Goal: Task Accomplishment & Management: Manage account settings

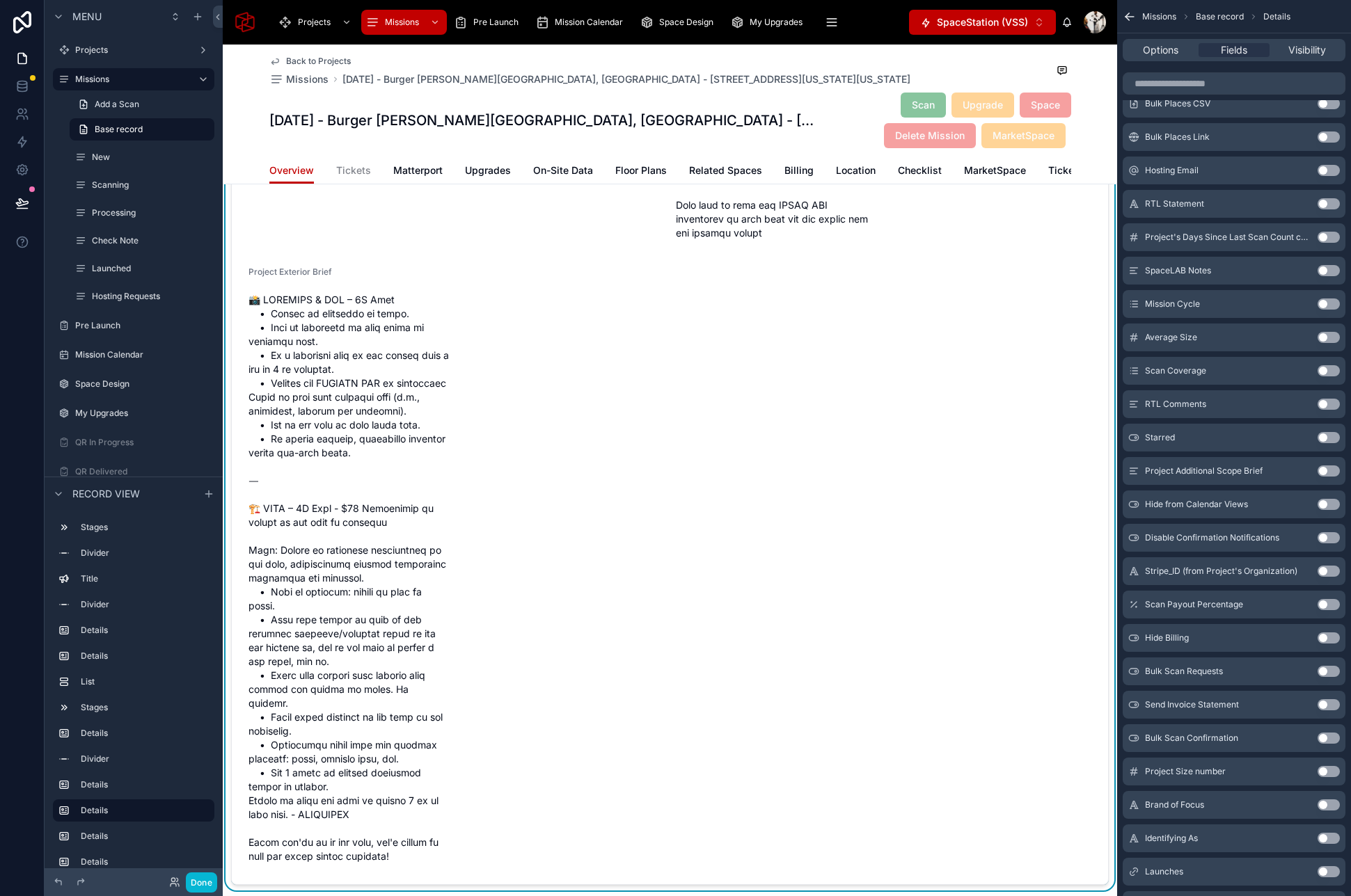
scroll to position [4408, 0]
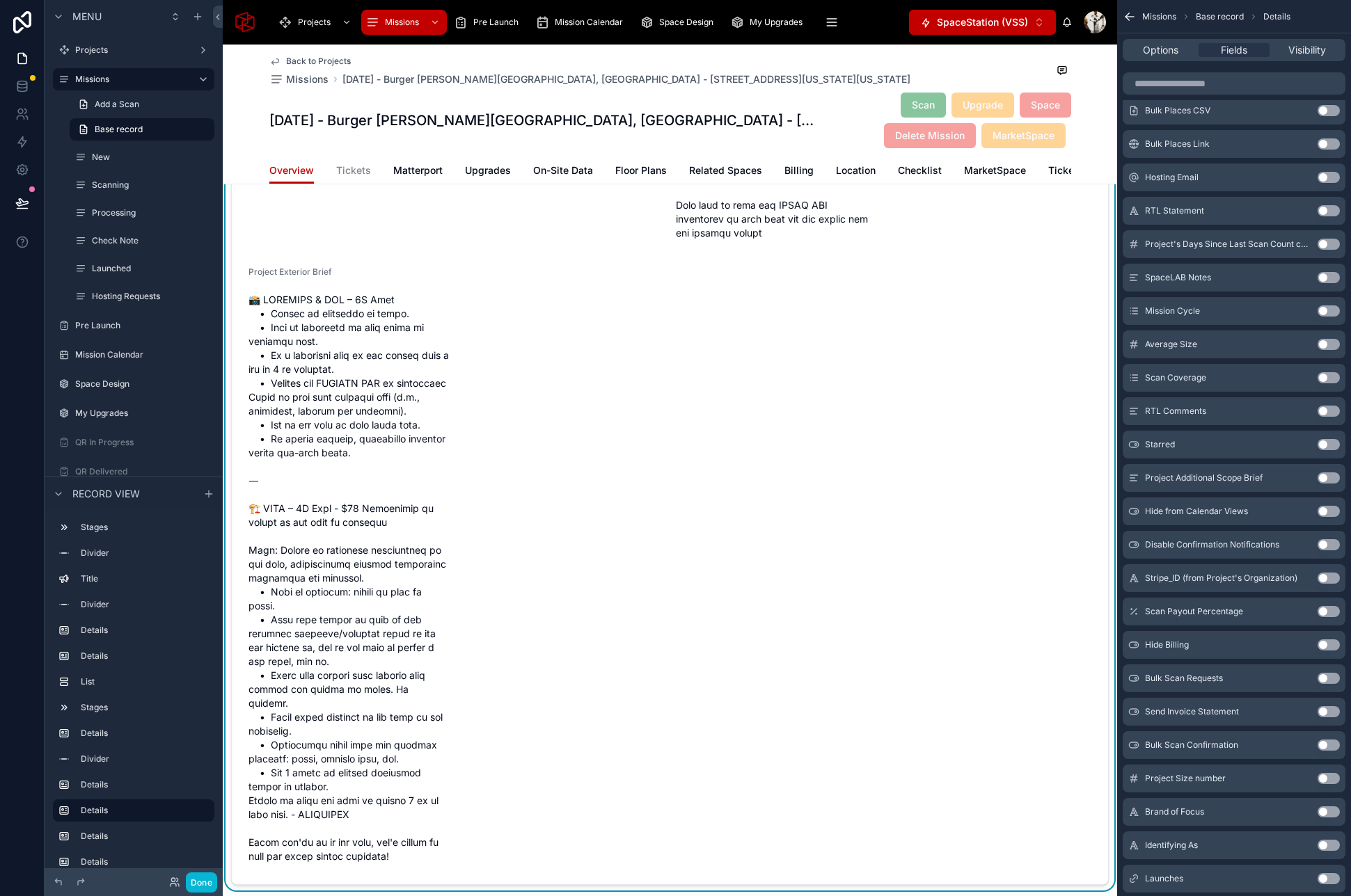
click at [1327, 482] on button "Use setting" at bounding box center [1328, 478] width 22 height 11
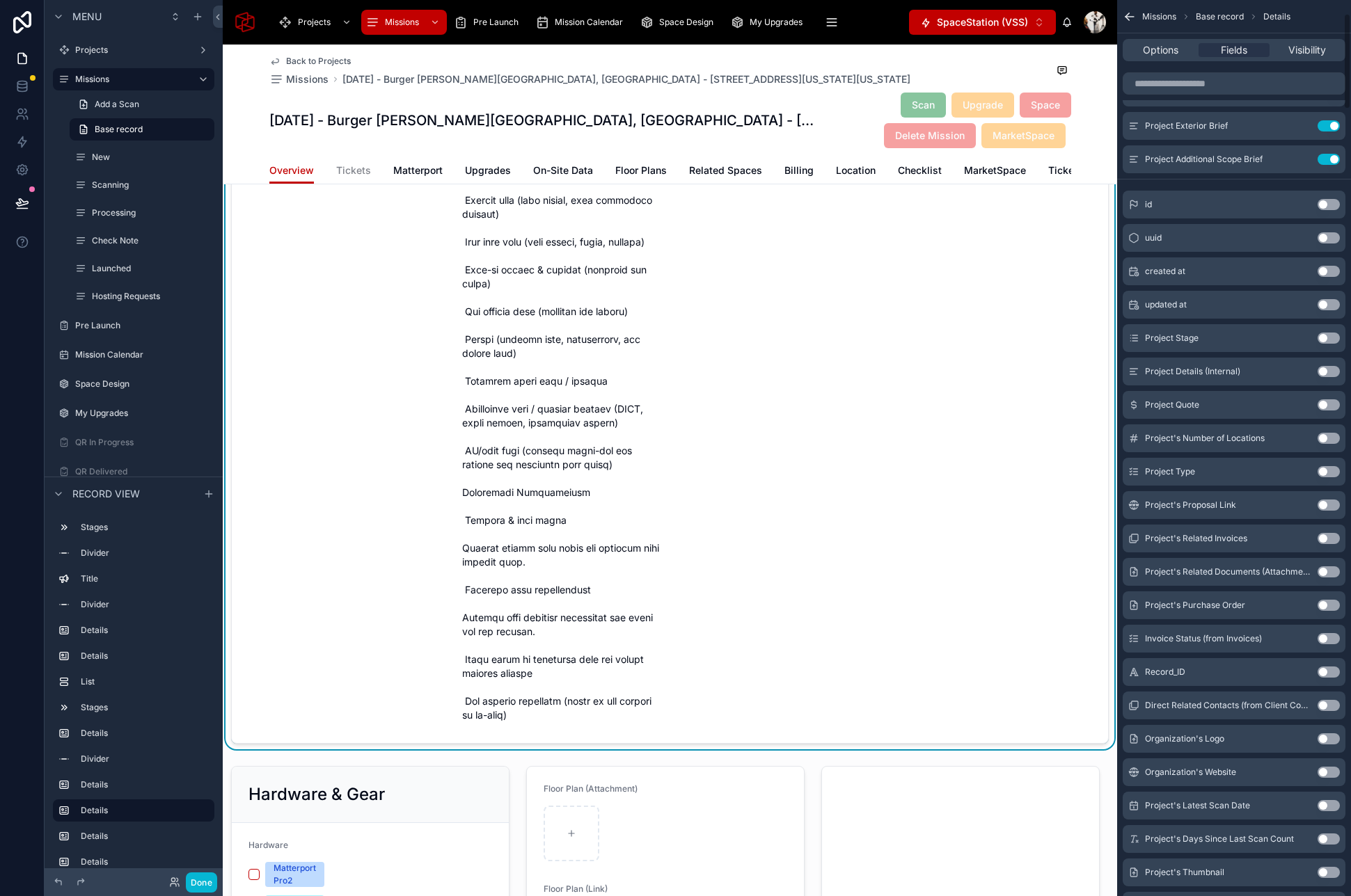
scroll to position [0, 0]
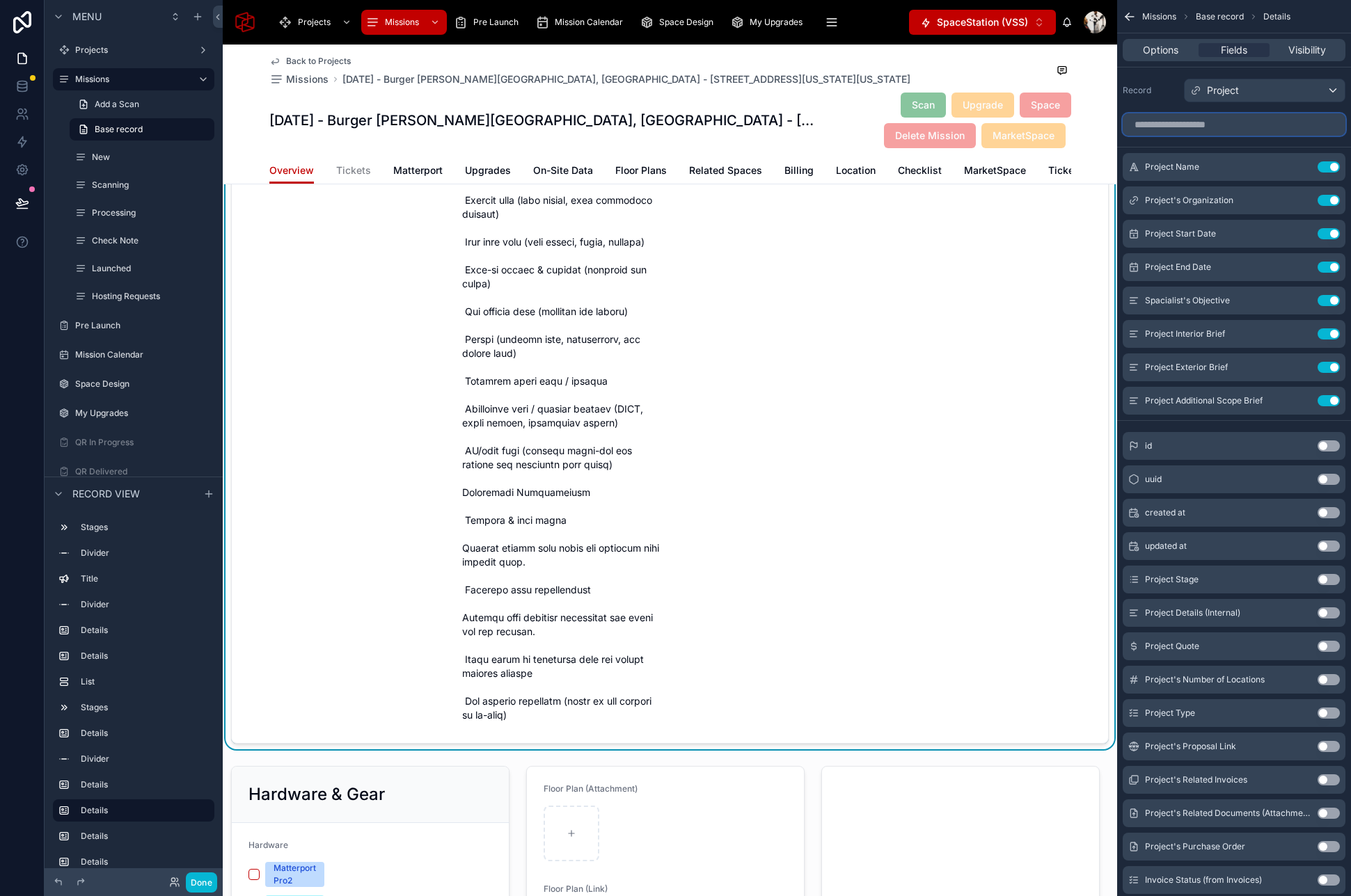
click at [1176, 125] on input "scrollable content" at bounding box center [1234, 124] width 223 height 22
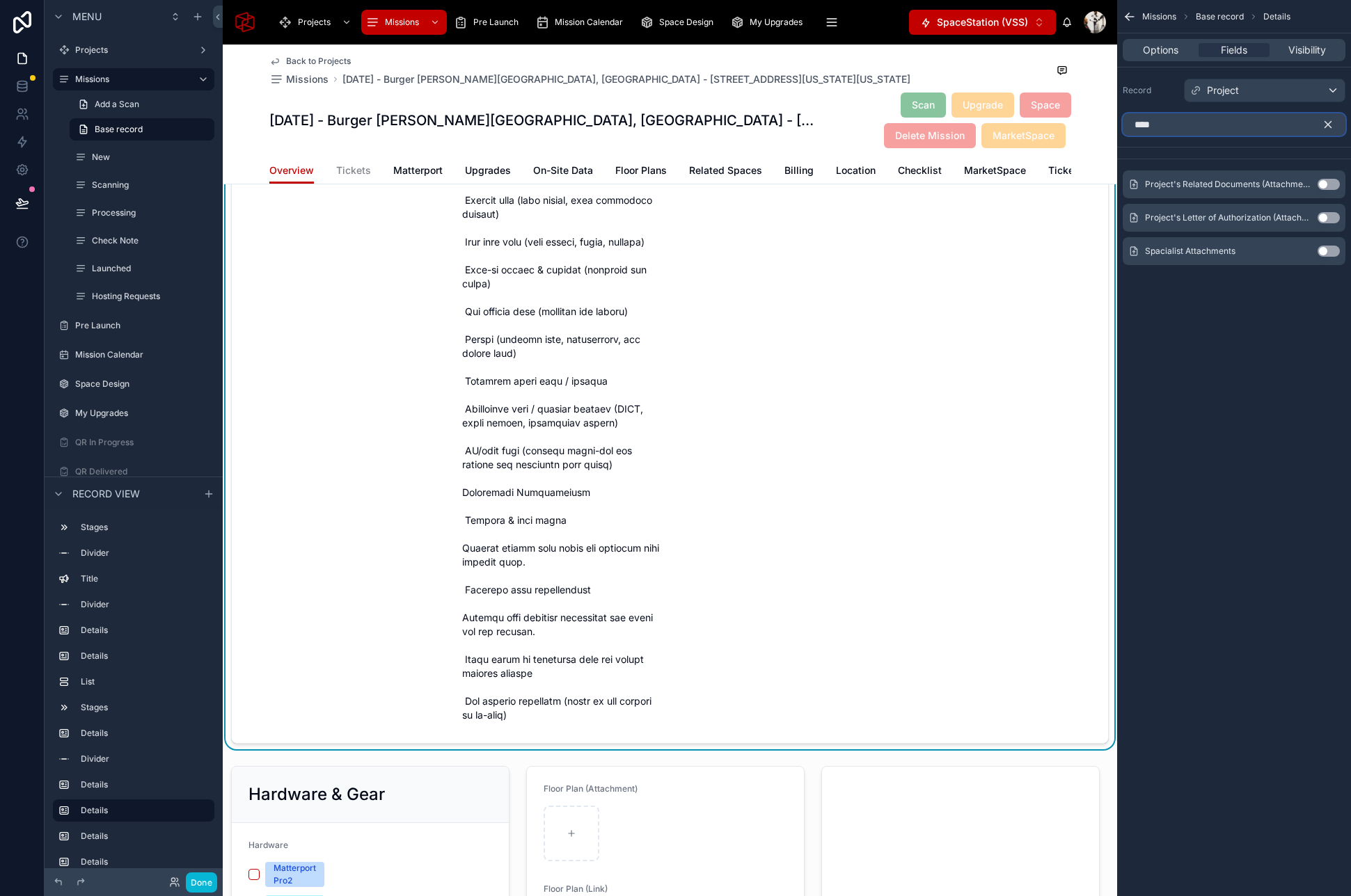
type input "****"
click at [1327, 253] on button "Use setting" at bounding box center [1328, 251] width 22 height 11
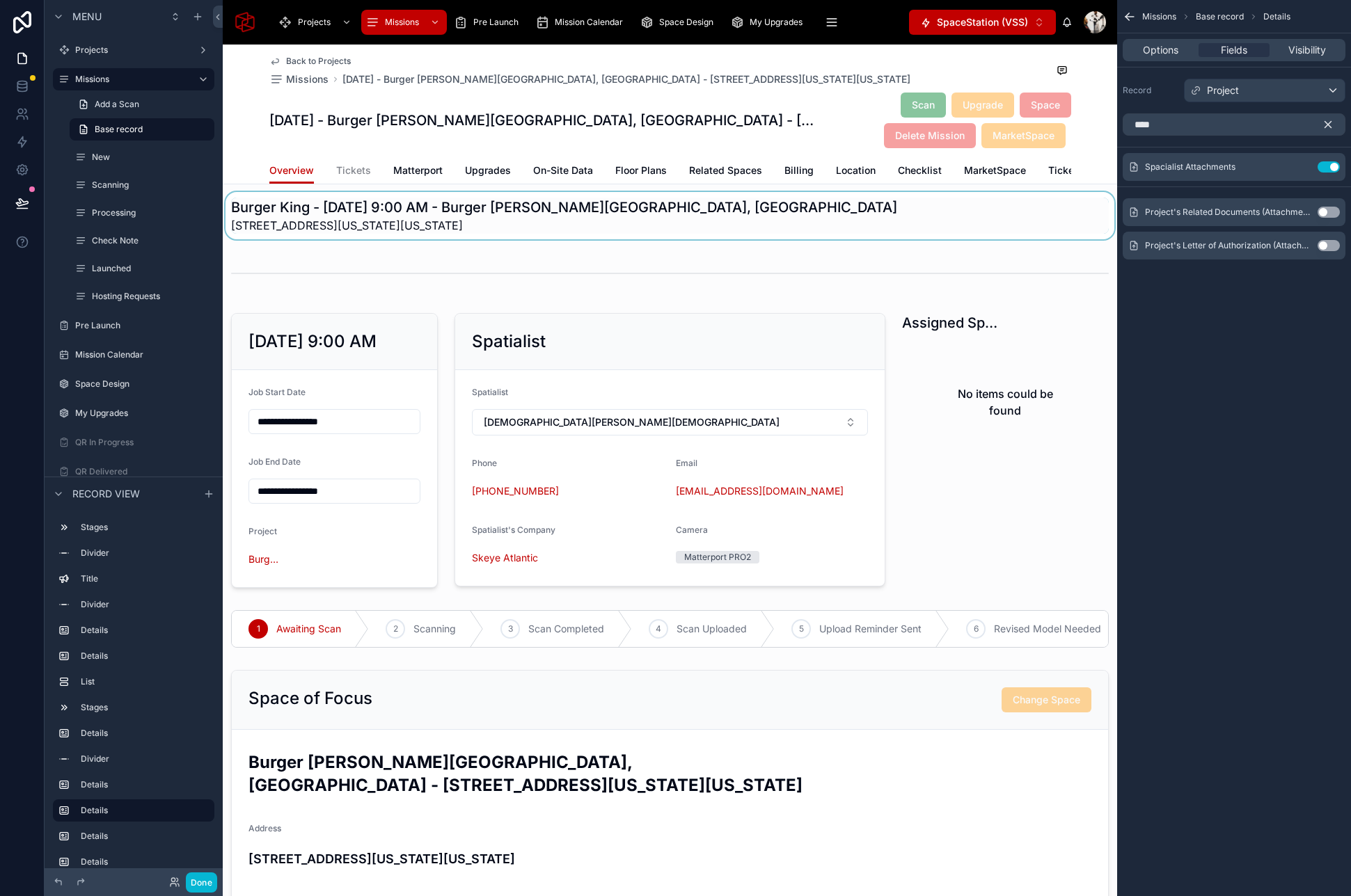
scroll to position [154, 0]
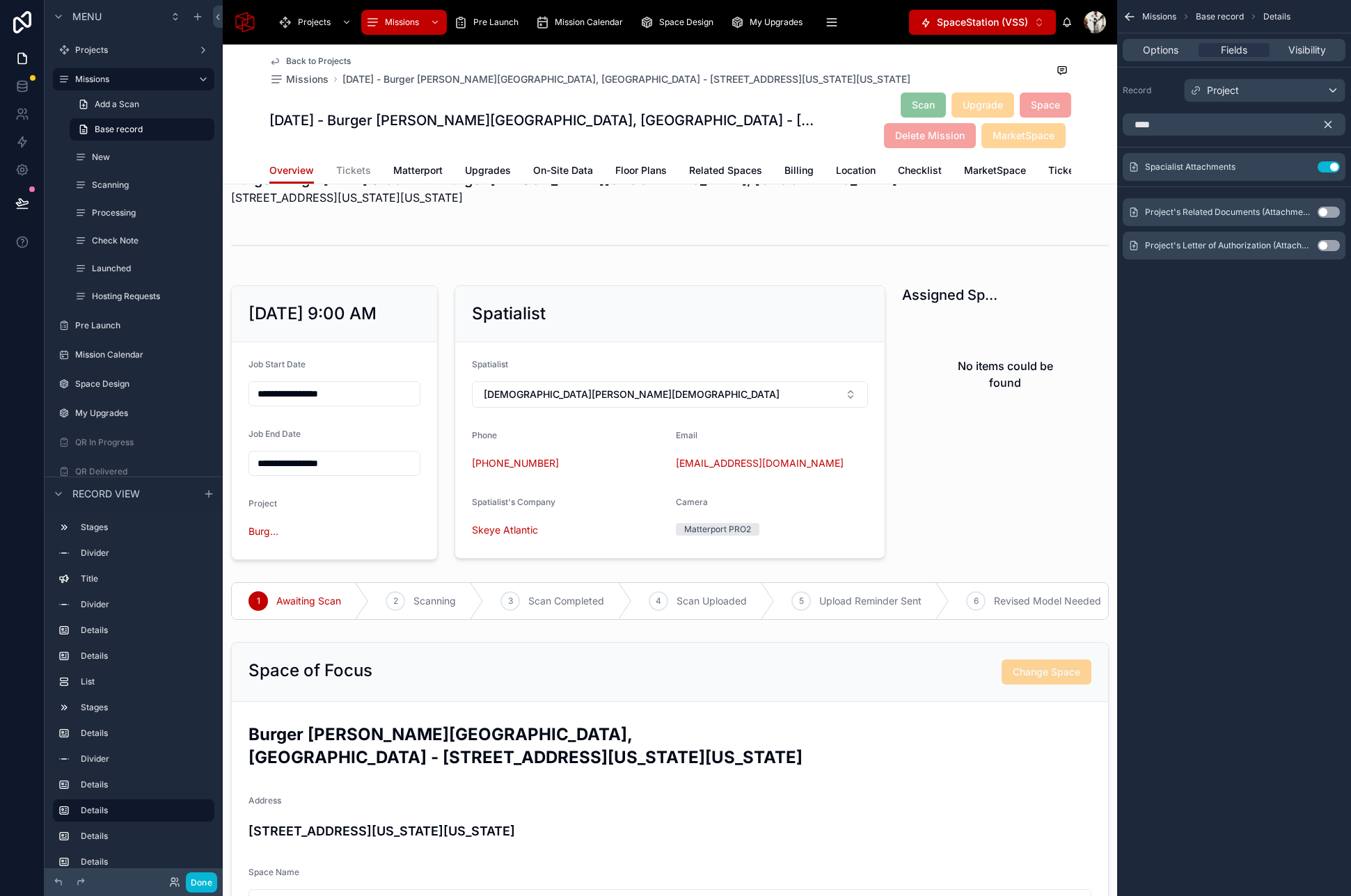
click at [1324, 126] on icon "scrollable content" at bounding box center [1328, 124] width 13 height 13
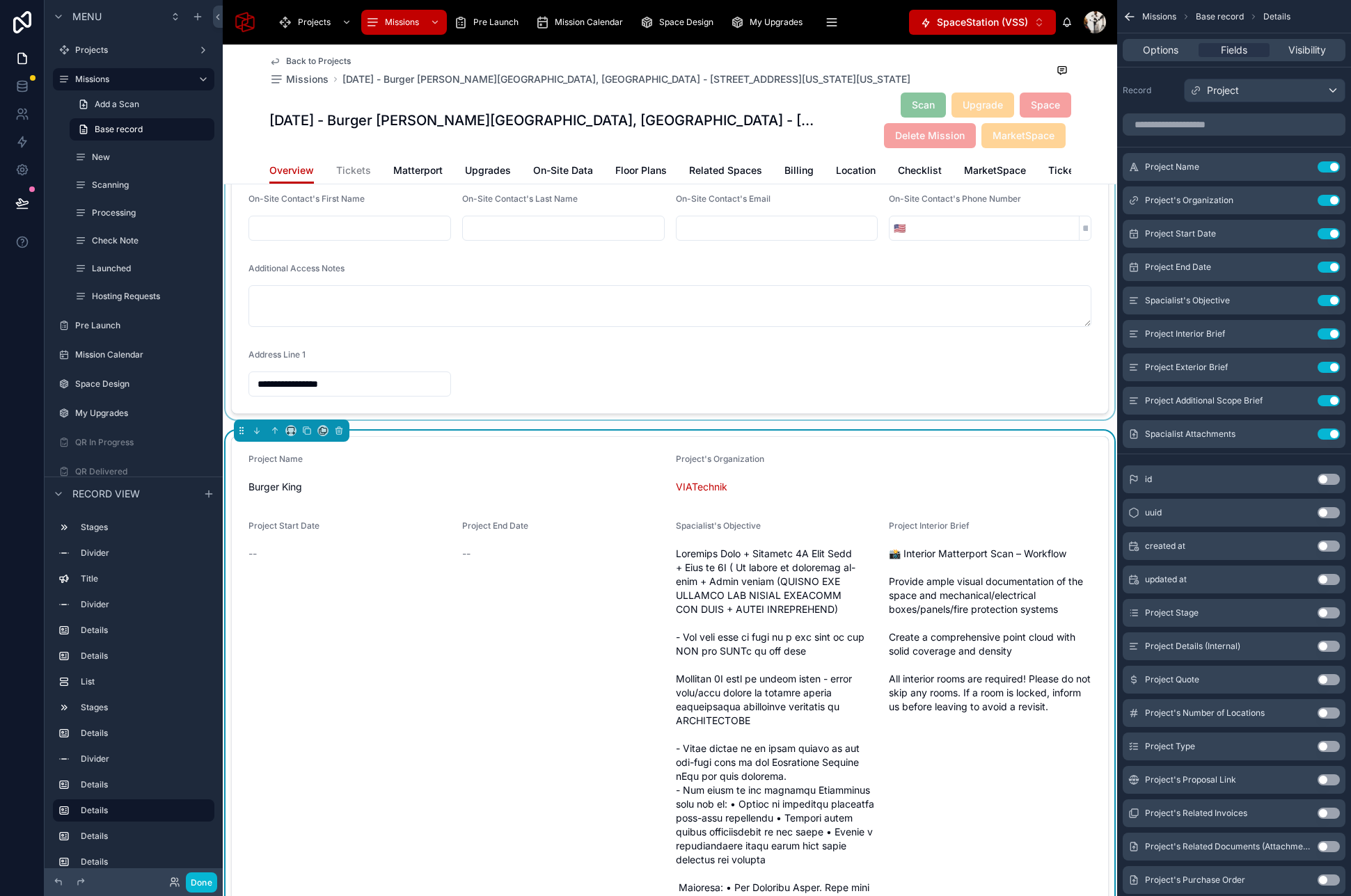
scroll to position [1468, 0]
click at [271, 424] on icon at bounding box center [275, 428] width 9 height 9
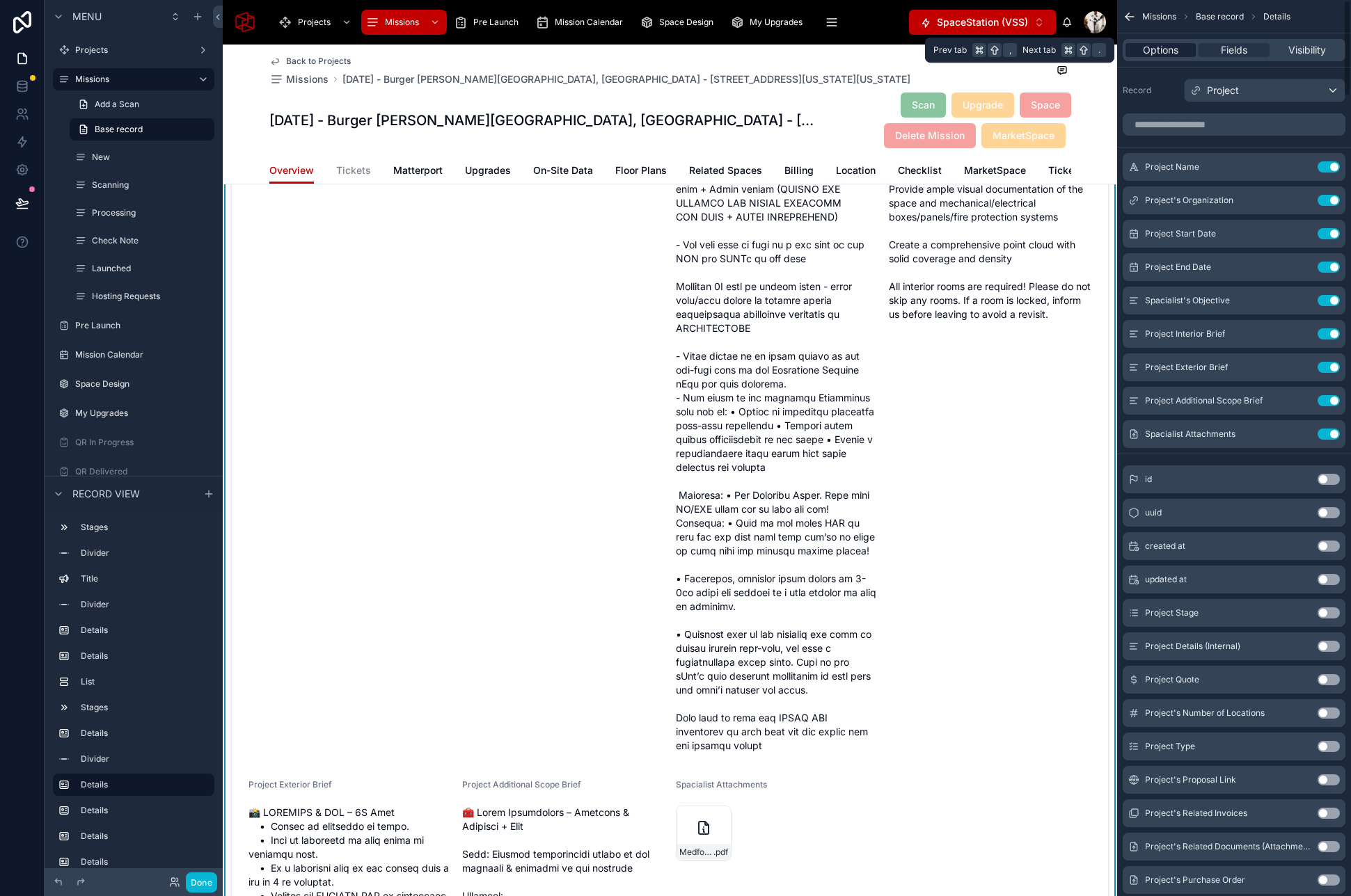
click at [1162, 49] on span "Options" at bounding box center [1160, 50] width 35 height 14
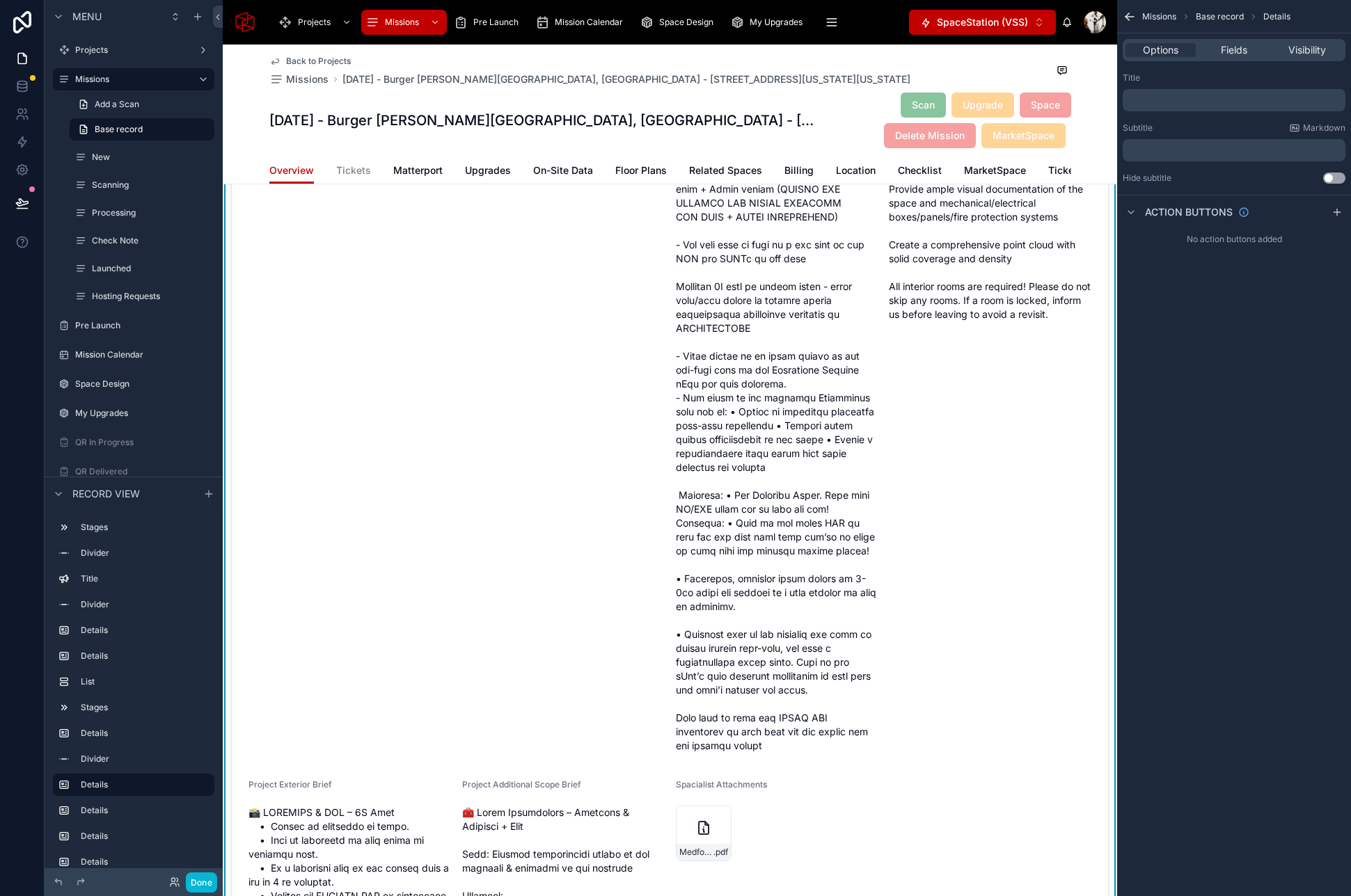
click at [1174, 99] on p "﻿" at bounding box center [1235, 100] width 214 height 11
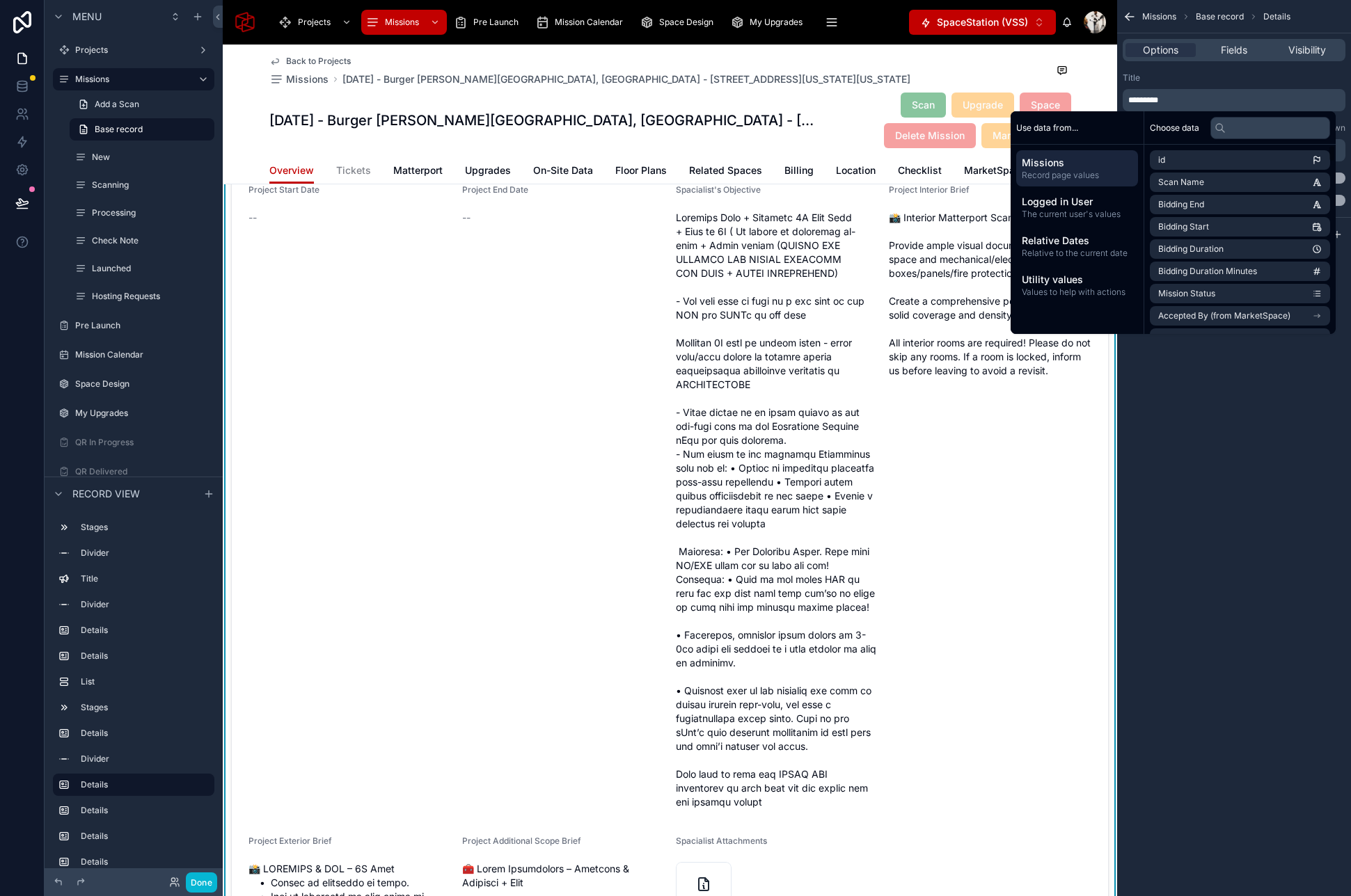
click at [1248, 409] on div "Missions Base record Details Options Fields Visibility Title ********* Subtitle…" at bounding box center [1234, 448] width 234 height 896
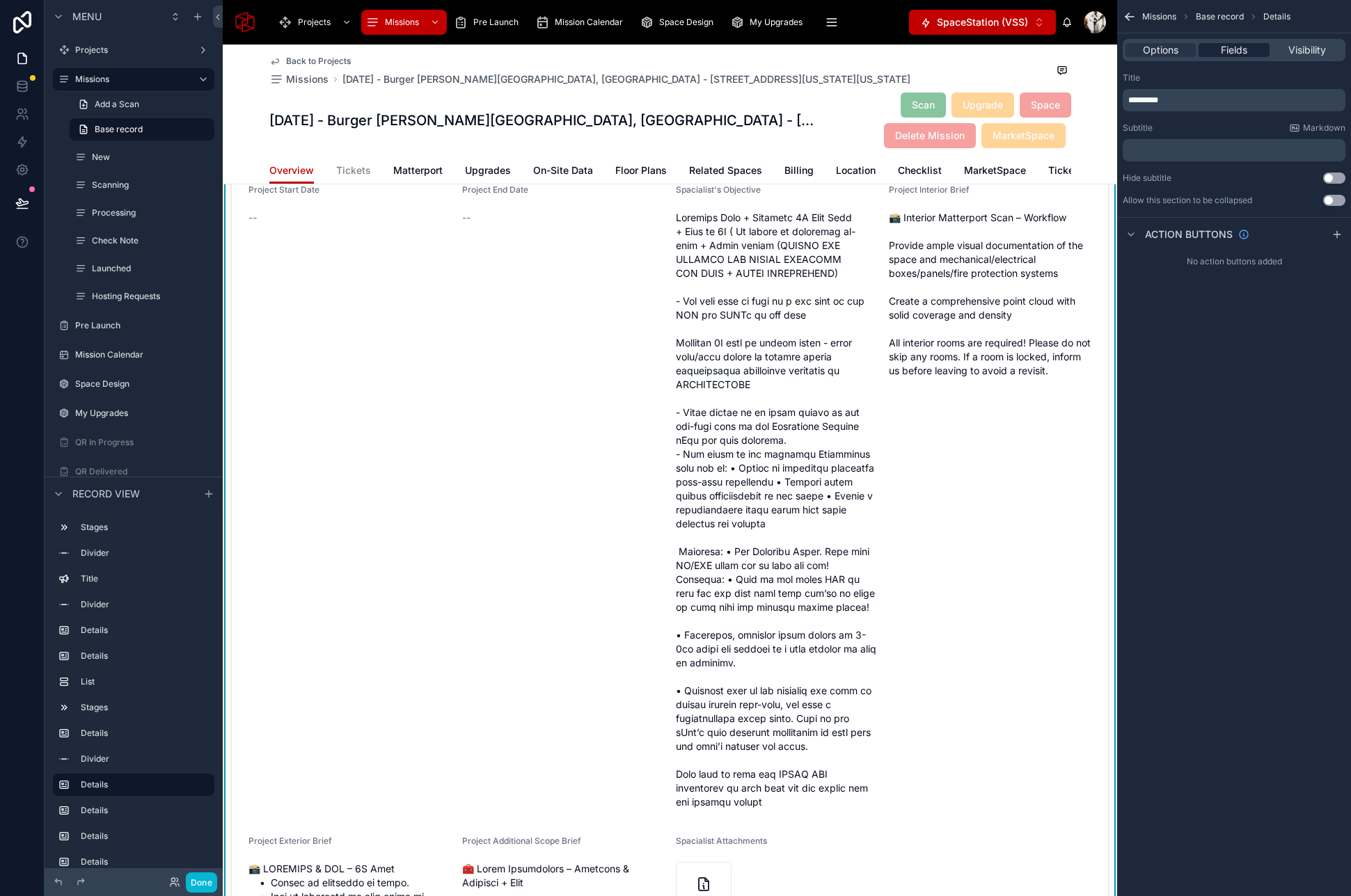
click at [1238, 52] on span "Fields" at bounding box center [1234, 50] width 27 height 14
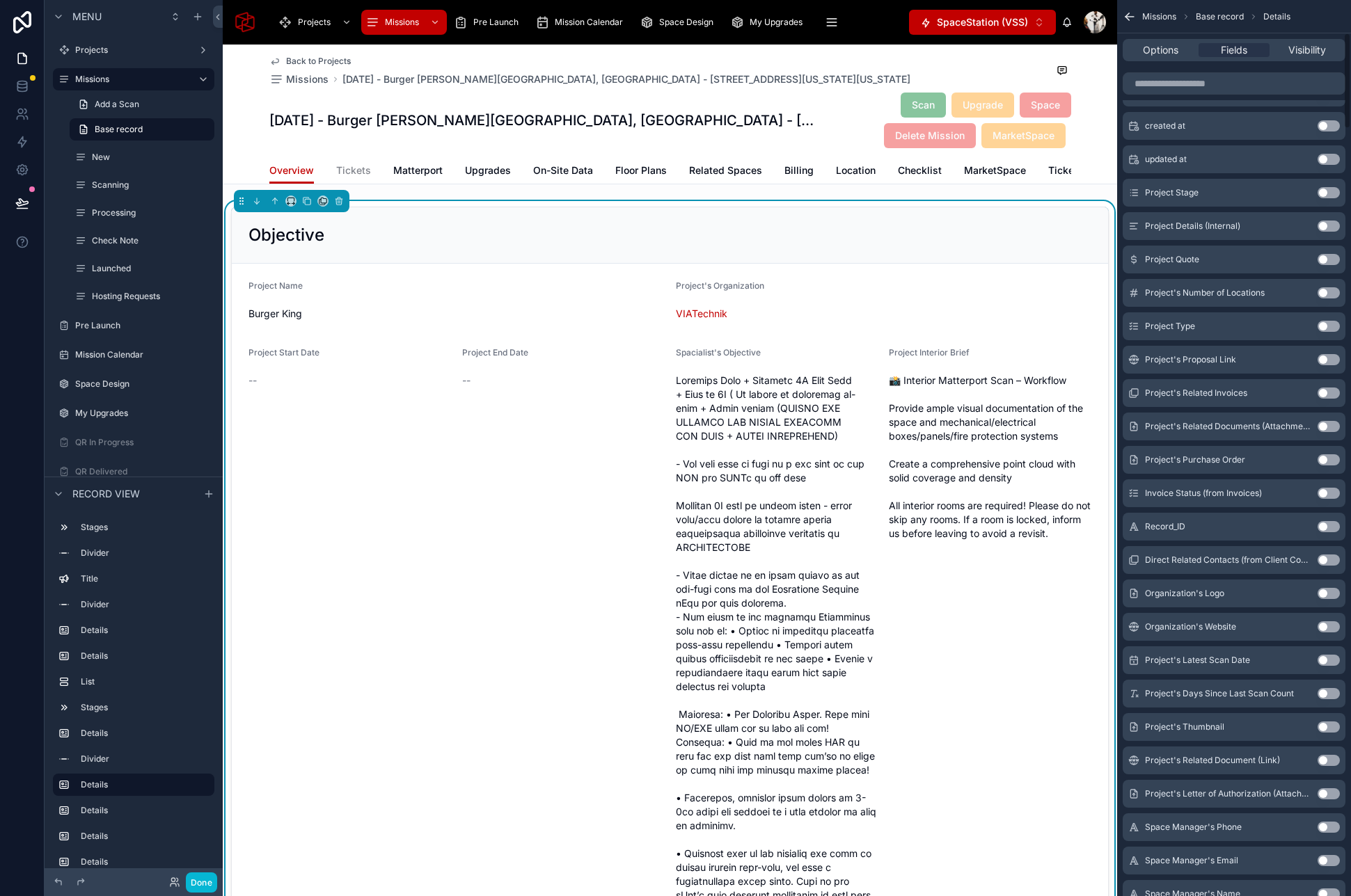
scroll to position [0, 0]
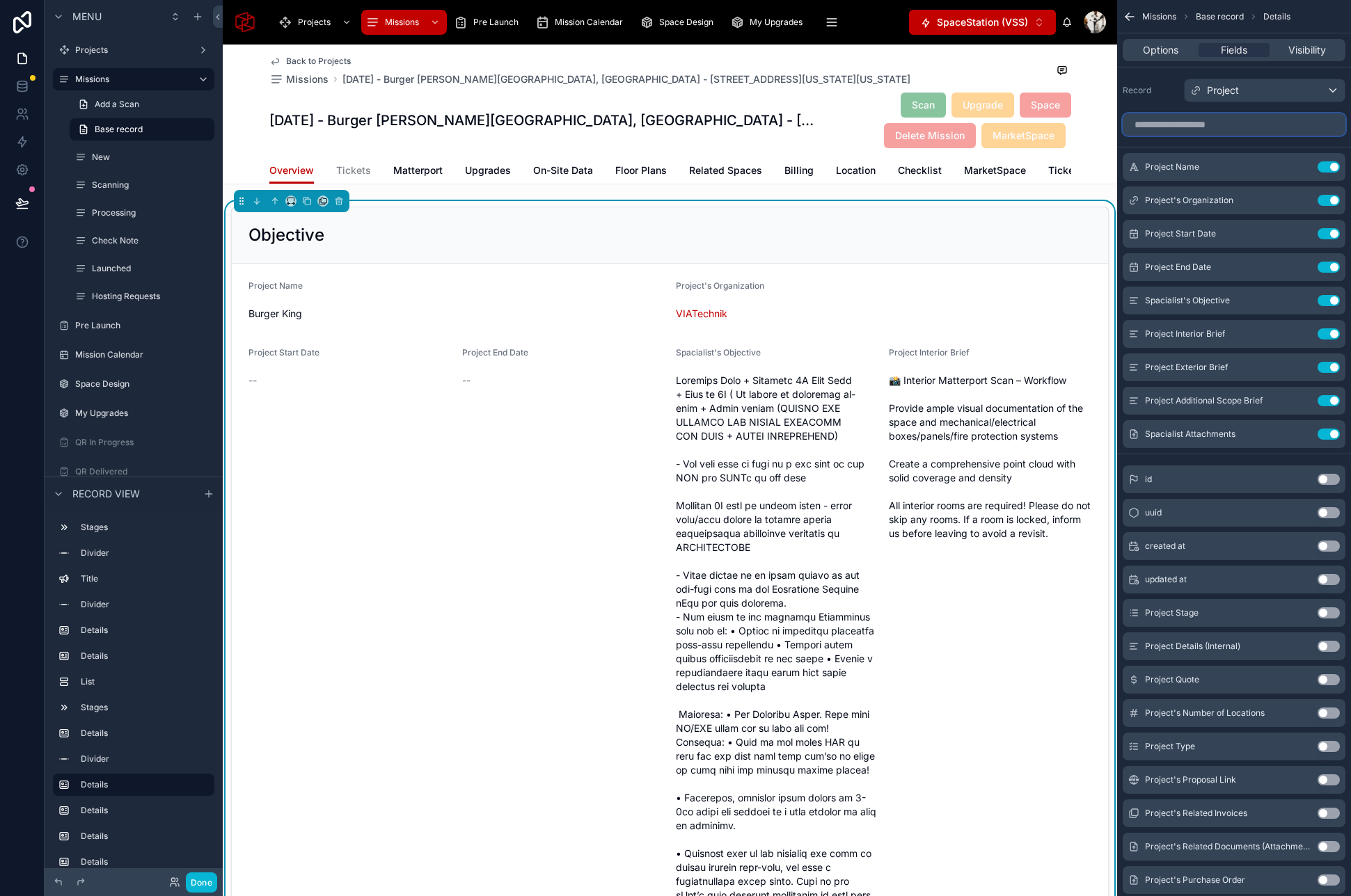
click at [1202, 129] on input "scrollable content" at bounding box center [1234, 124] width 223 height 22
type input "*******"
click at [1298, 167] on icon "scrollable content" at bounding box center [1301, 167] width 11 height 11
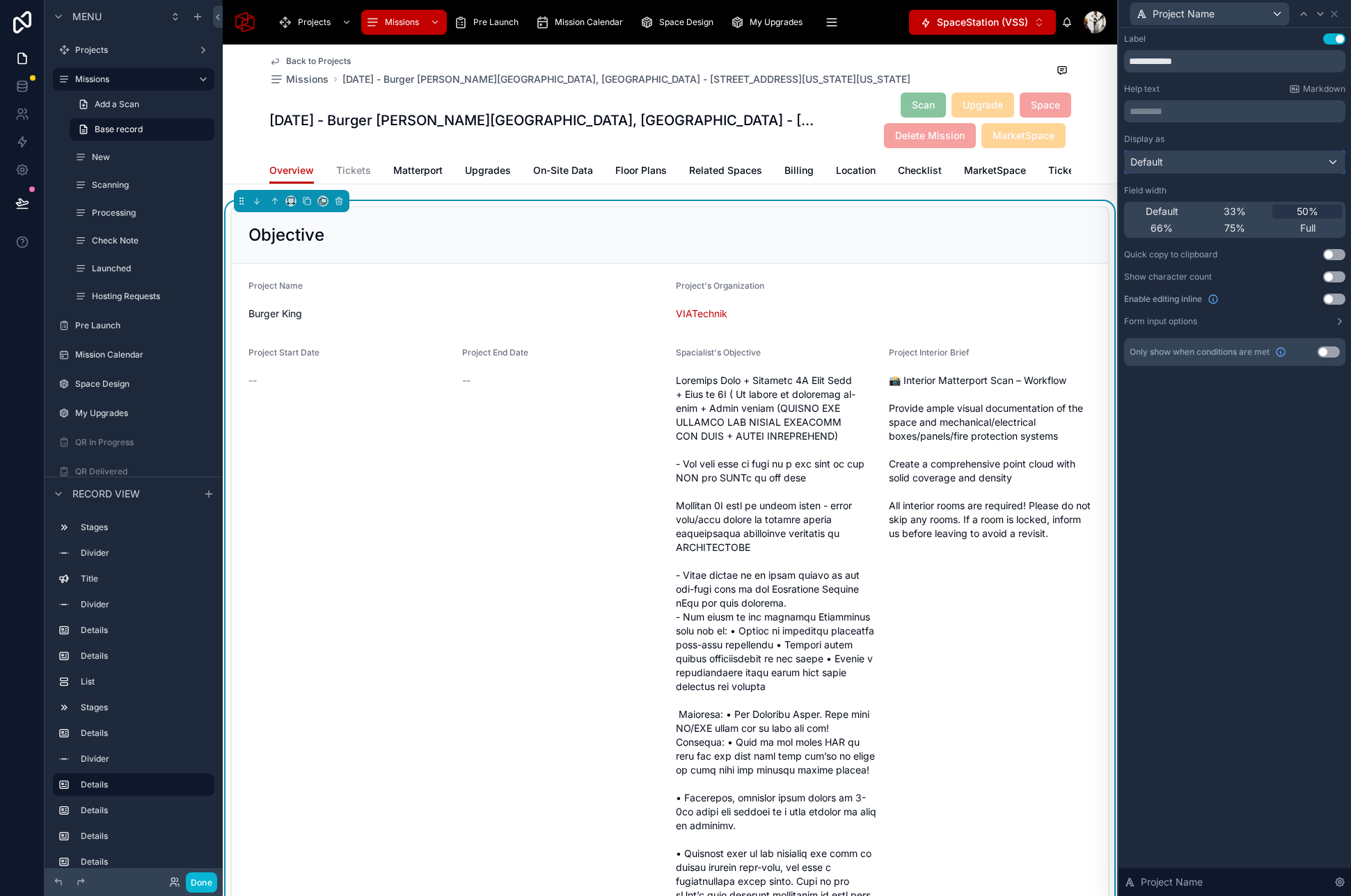
click at [1273, 162] on div "Default" at bounding box center [1234, 162] width 220 height 22
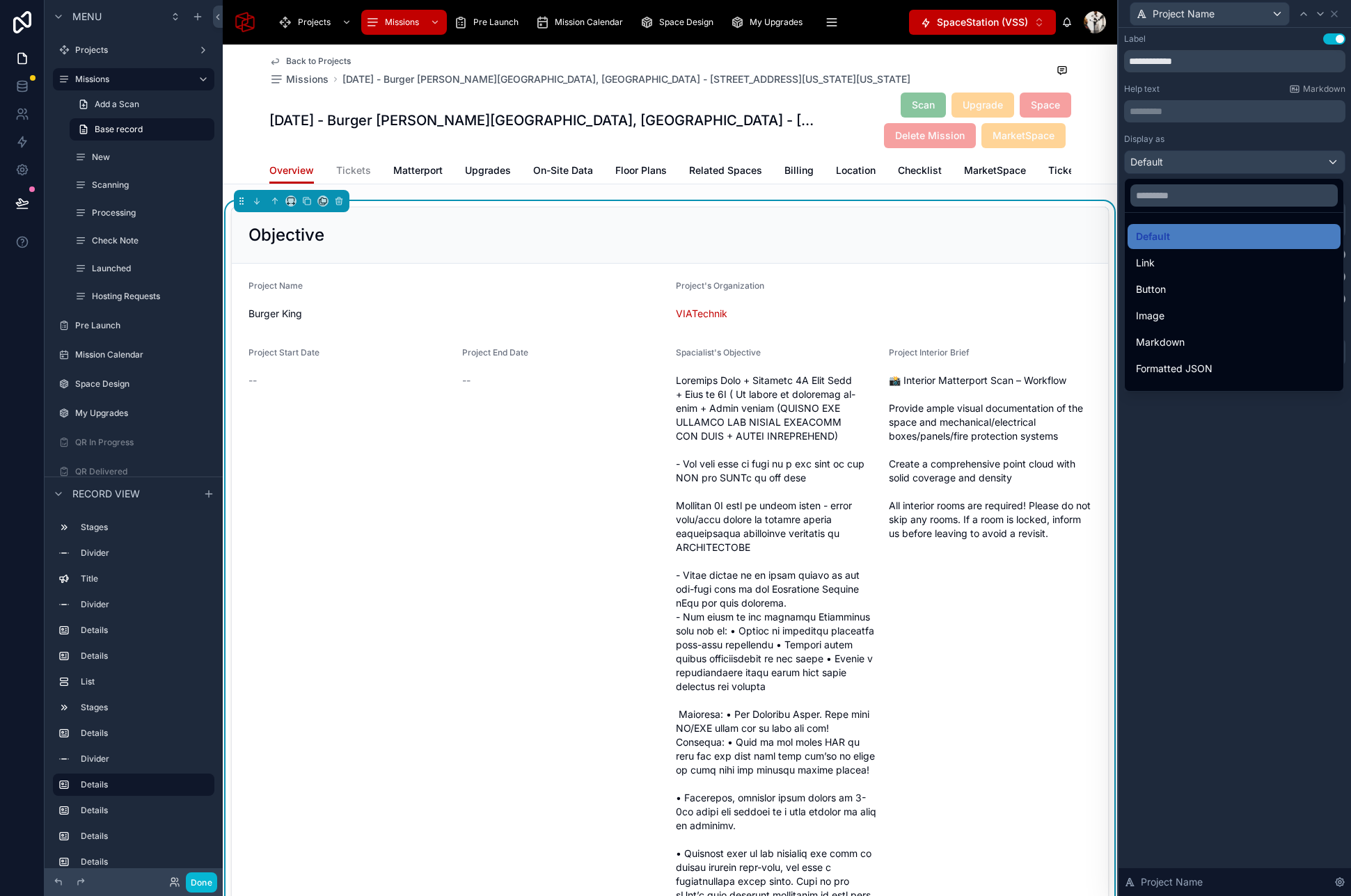
click at [1273, 162] on div at bounding box center [1234, 448] width 232 height 896
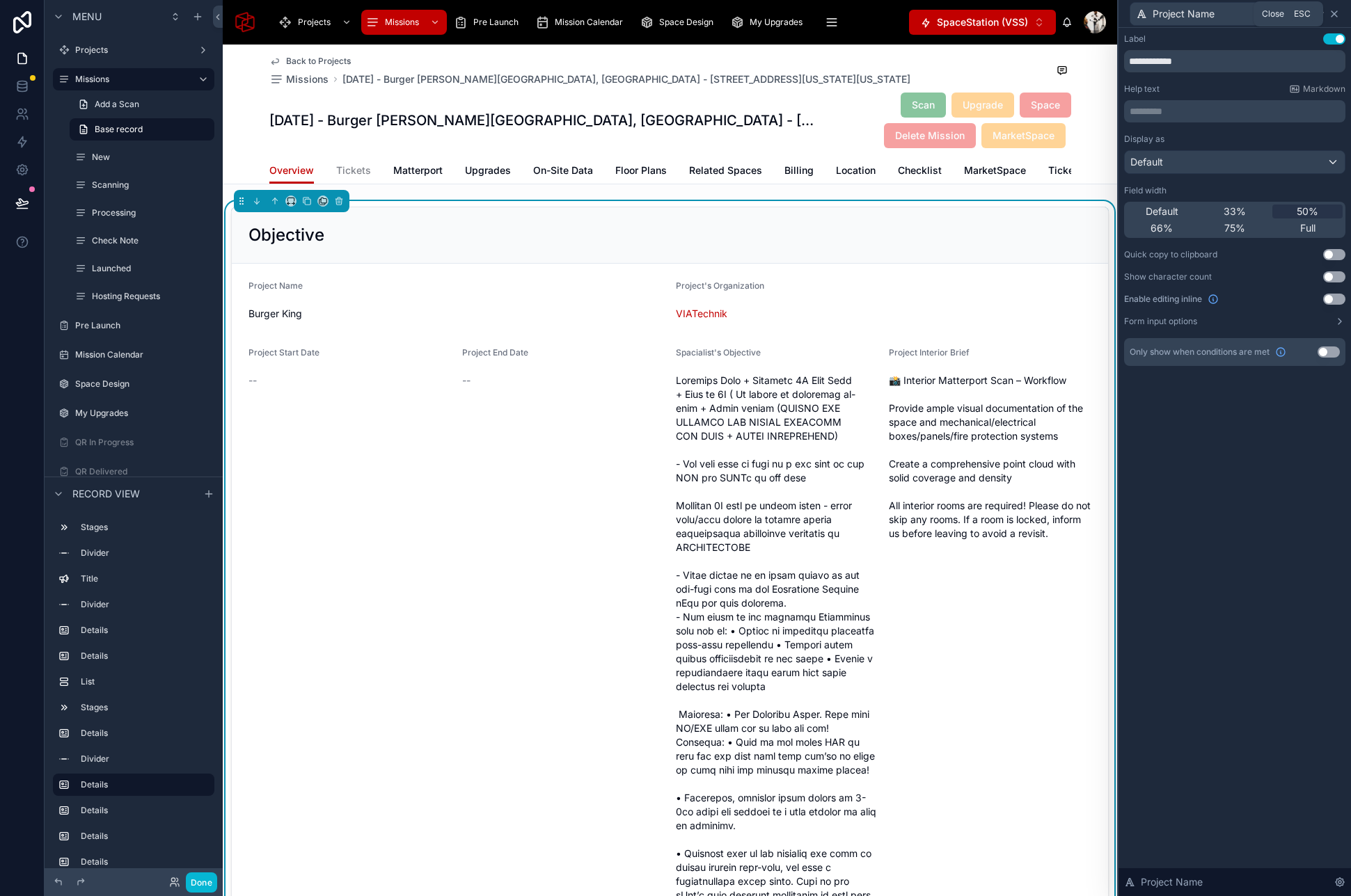
click at [1333, 15] on icon at bounding box center [1334, 13] width 5 height 5
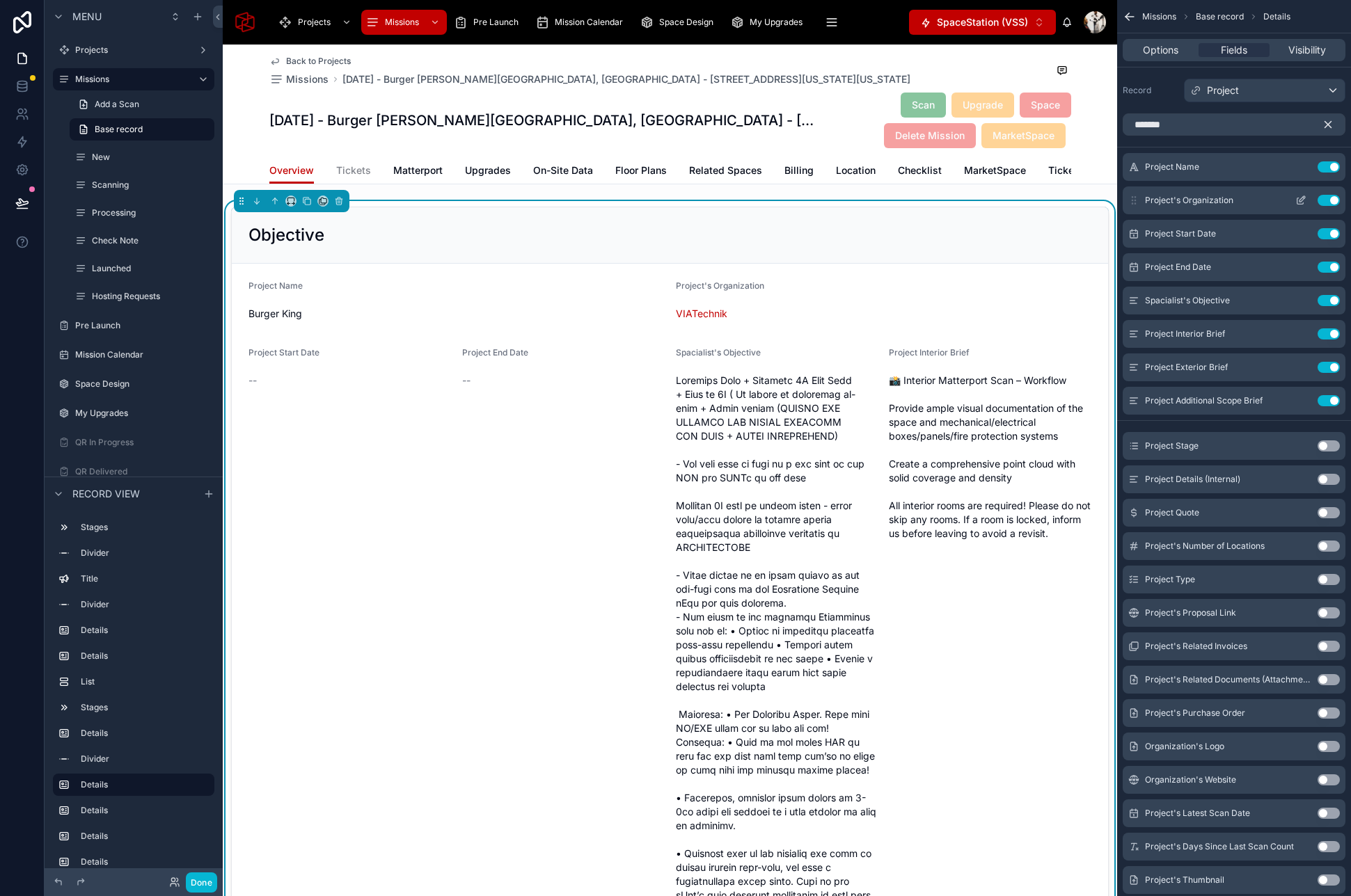
click at [1299, 199] on icon "scrollable content" at bounding box center [1302, 199] width 5 height 5
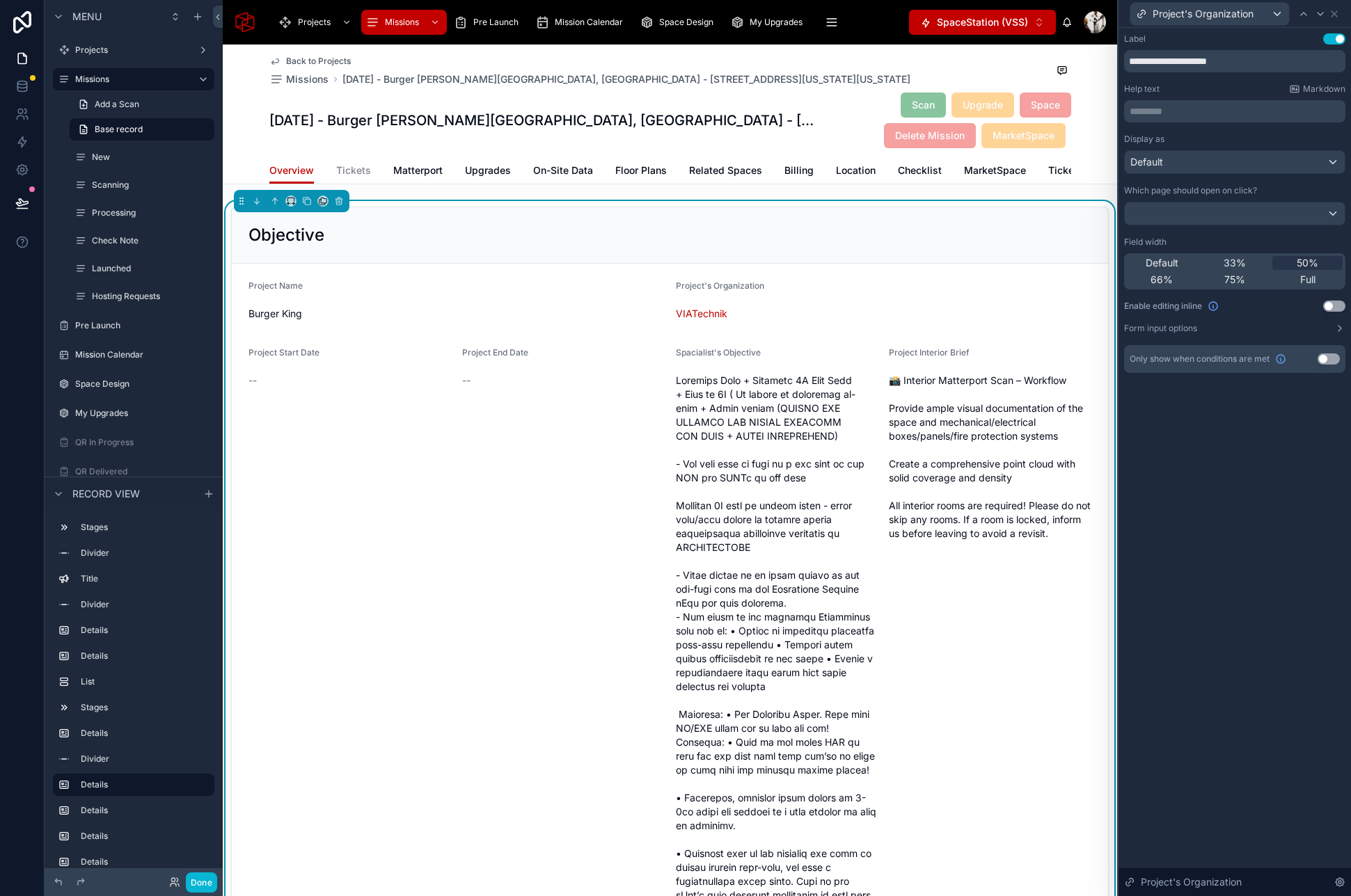
click at [1206, 149] on div "Display as Default" at bounding box center [1234, 154] width 221 height 41
click at [1204, 158] on div "Default" at bounding box center [1234, 162] width 220 height 22
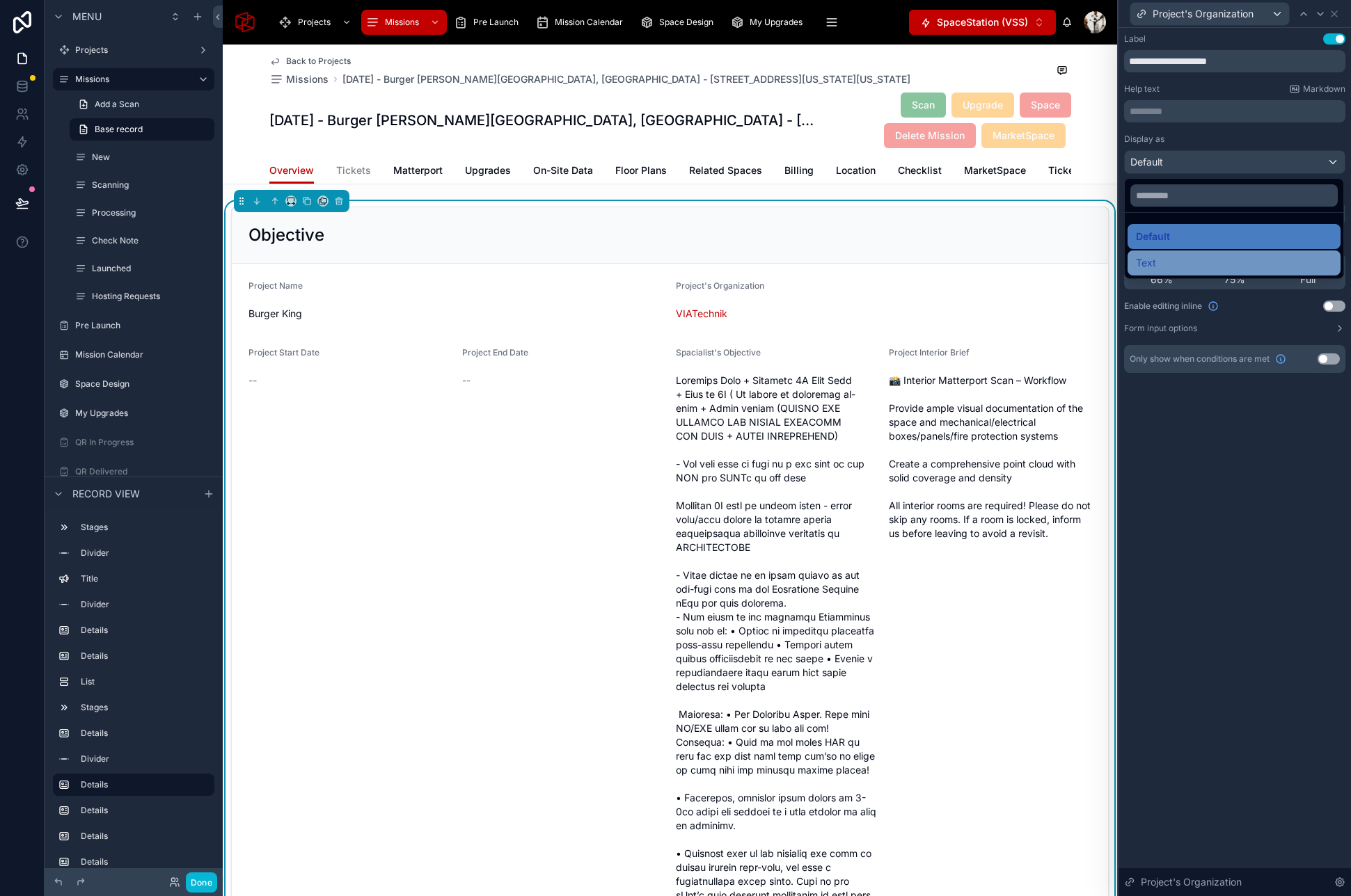
click at [1169, 263] on div "Text" at bounding box center [1234, 263] width 196 height 16
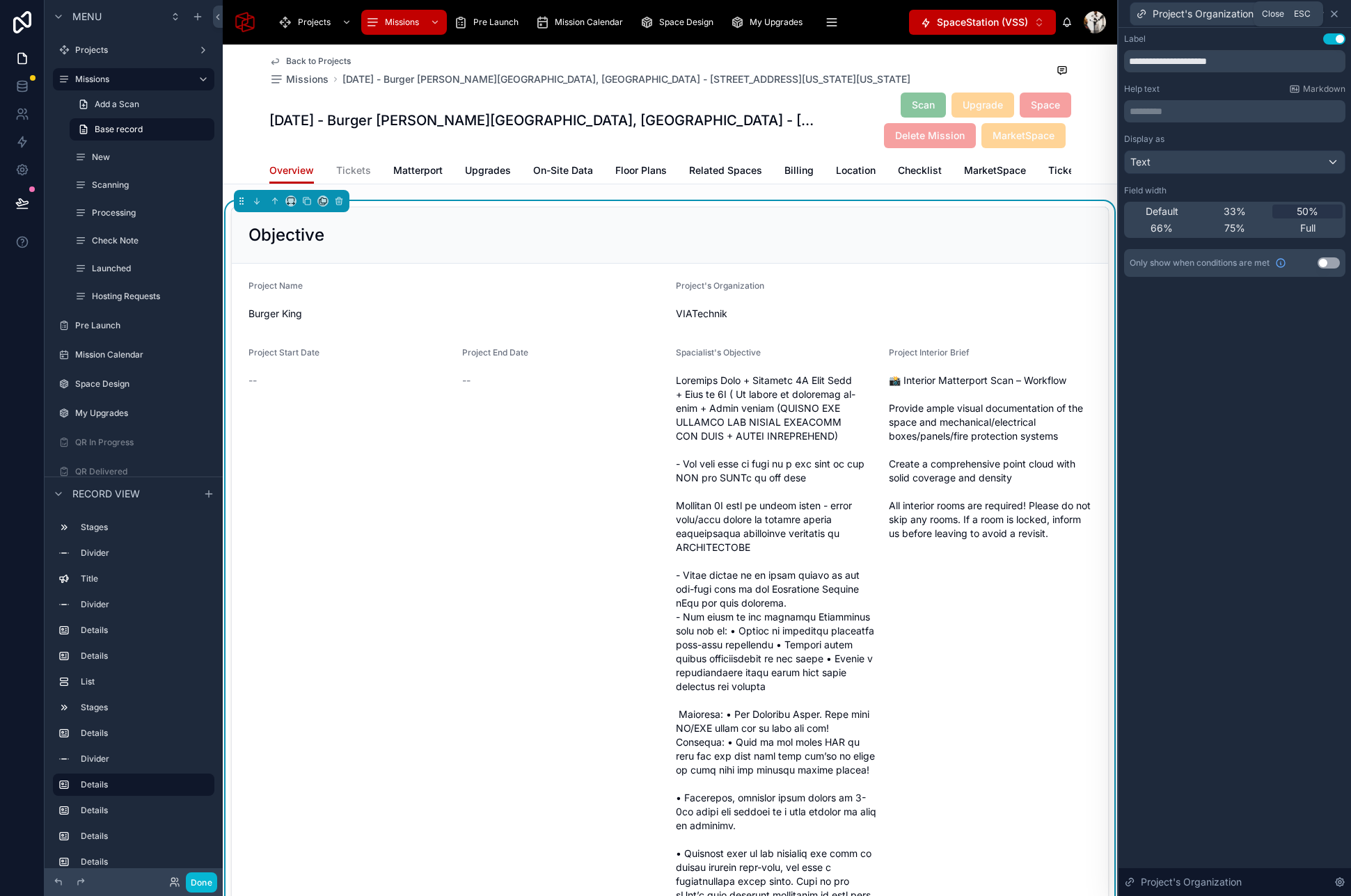
click at [1335, 14] on icon at bounding box center [1334, 14] width 11 height 11
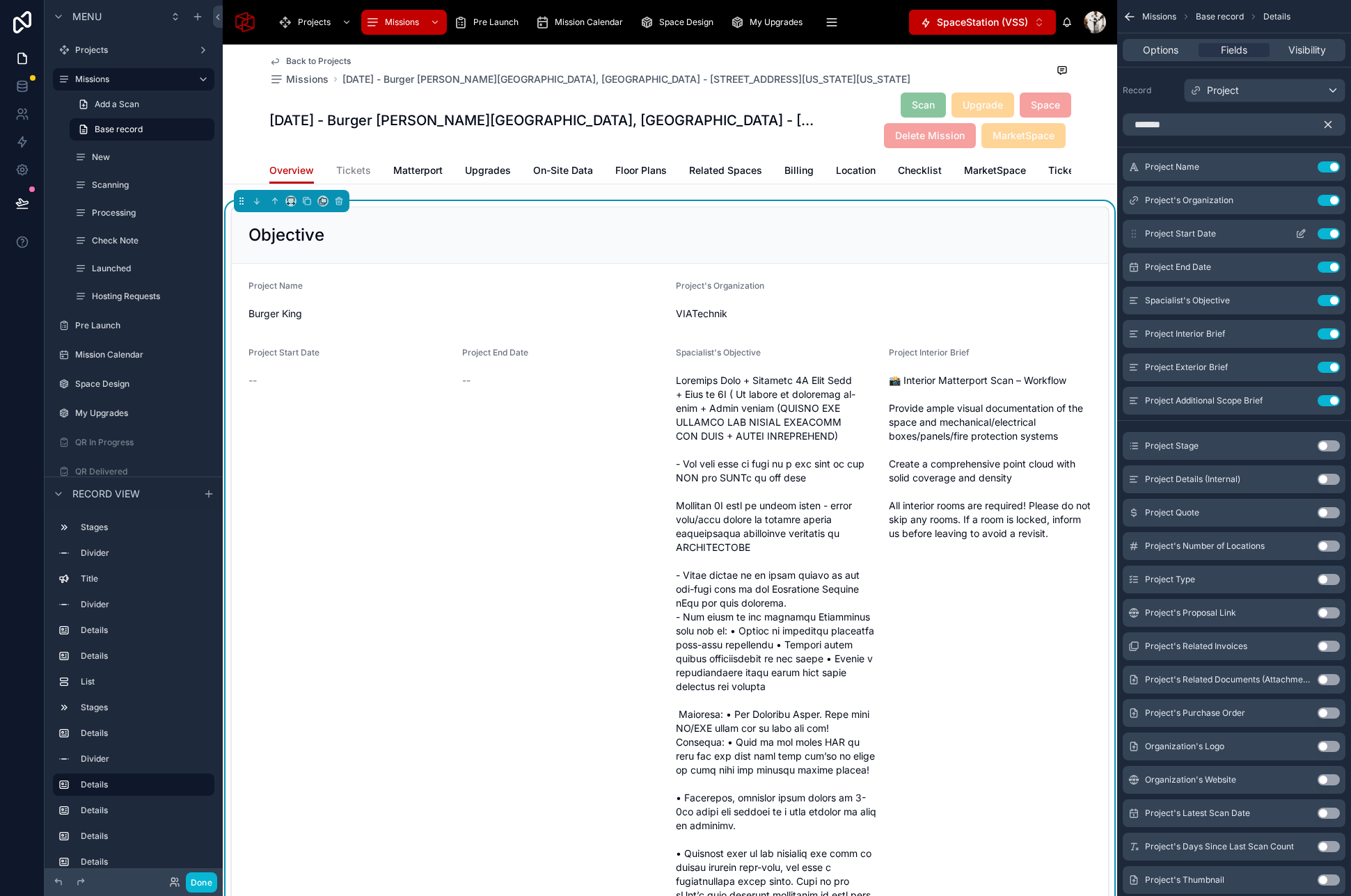
click at [1332, 231] on button "Use setting" at bounding box center [1328, 234] width 22 height 11
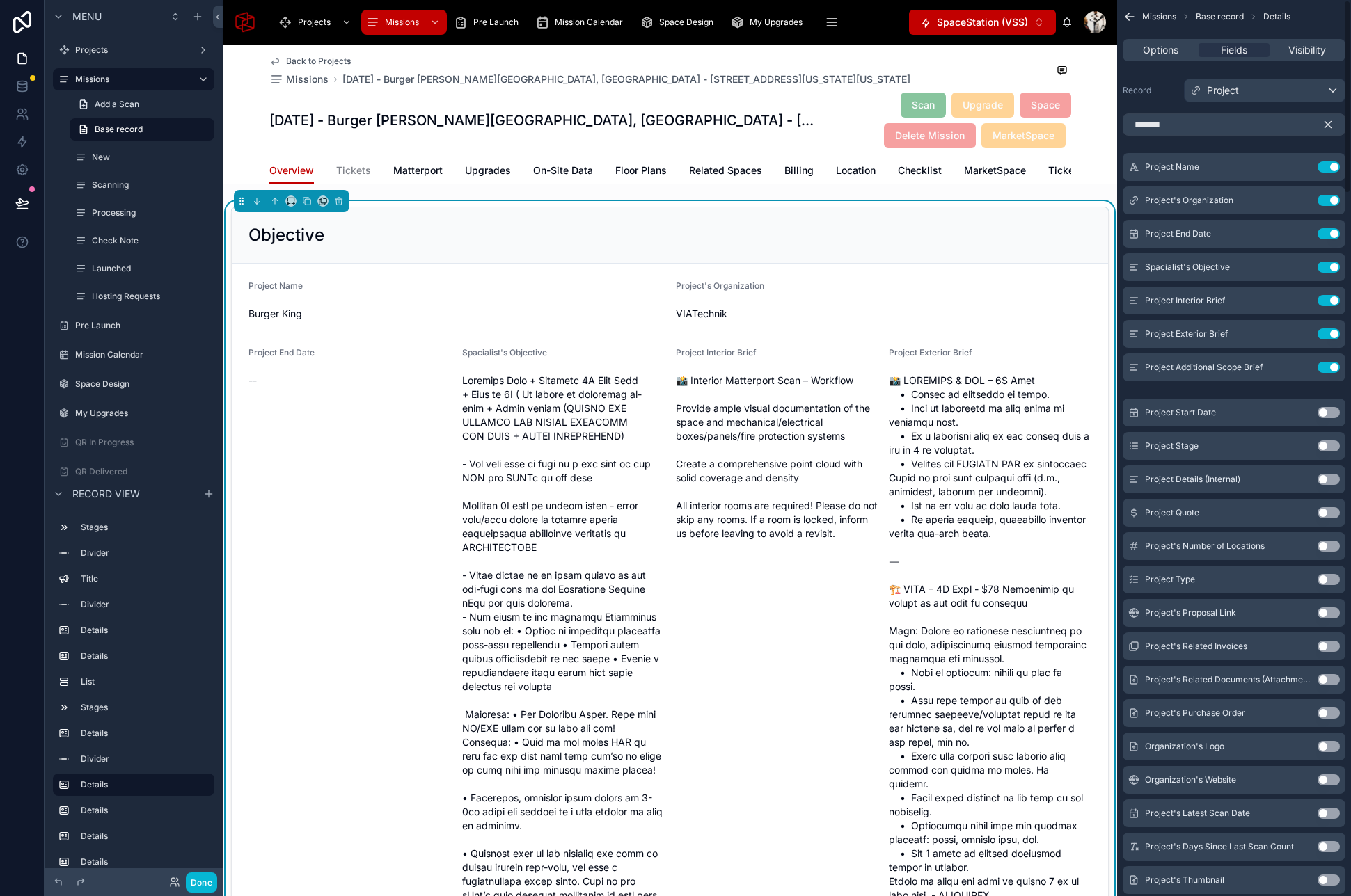
click at [1332, 231] on button "Use setting" at bounding box center [1328, 234] width 22 height 11
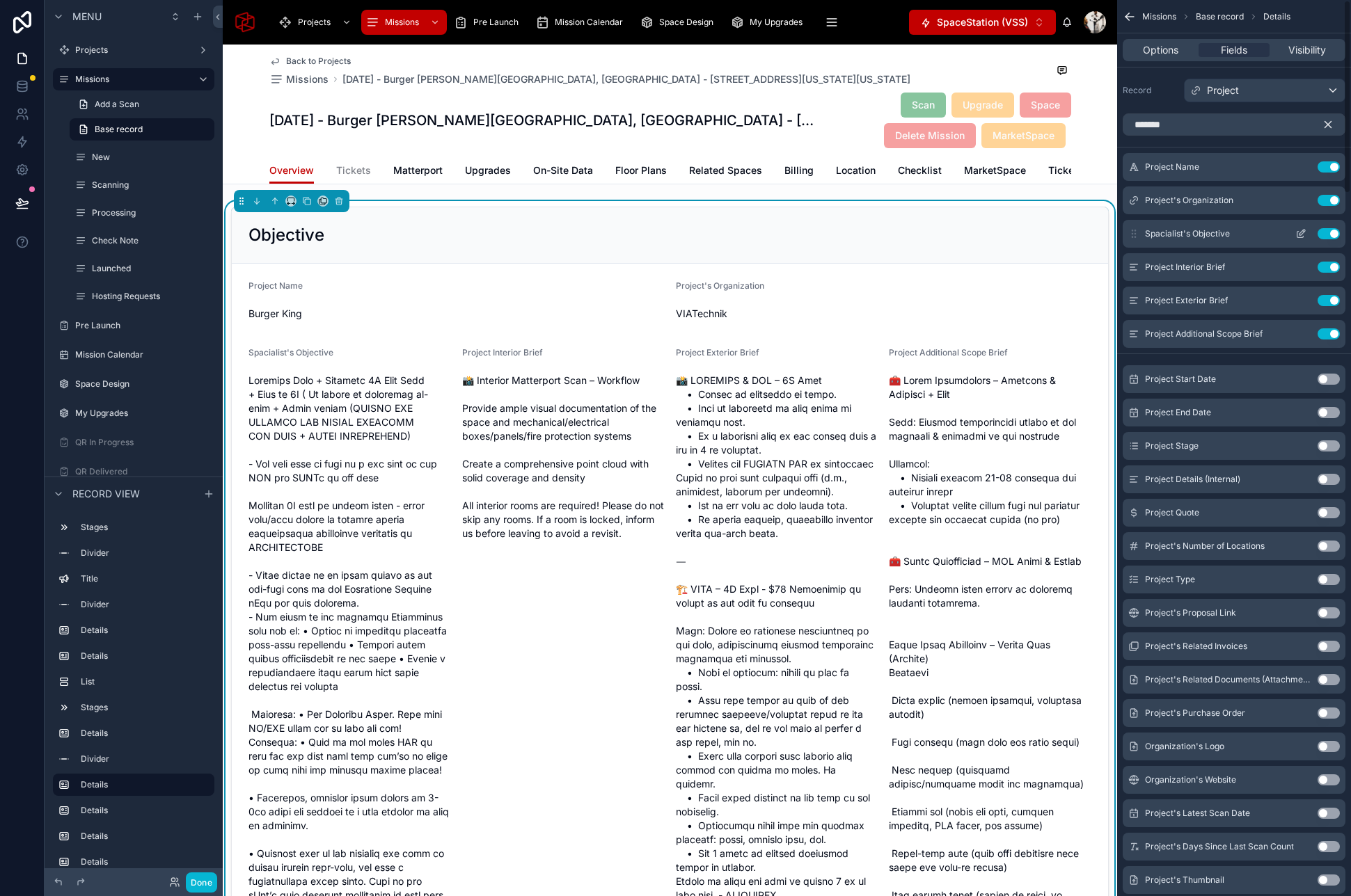
click at [1299, 231] on icon "scrollable content" at bounding box center [1301, 234] width 11 height 11
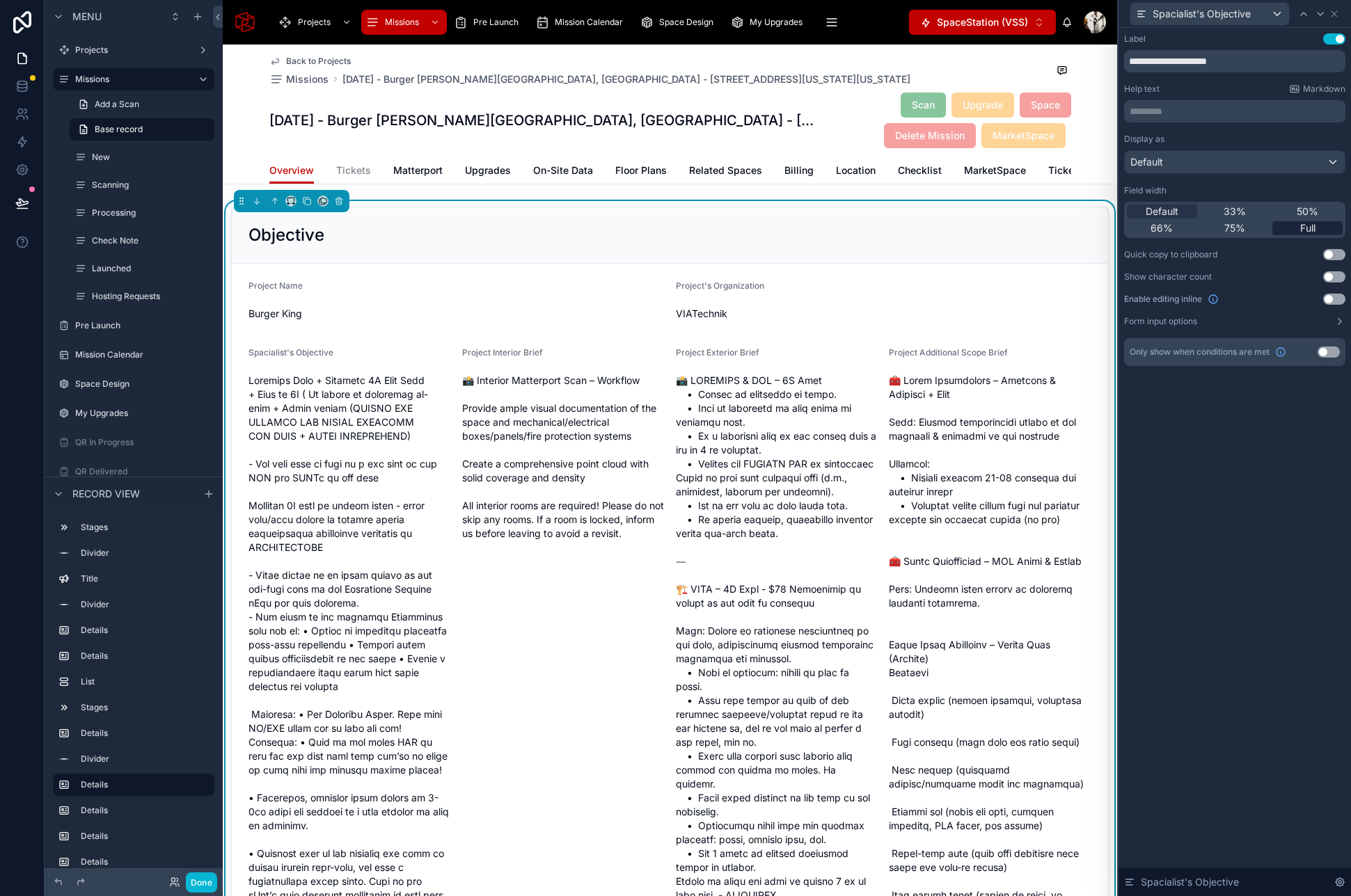
click at [1297, 230] on div "Full" at bounding box center [1307, 228] width 70 height 14
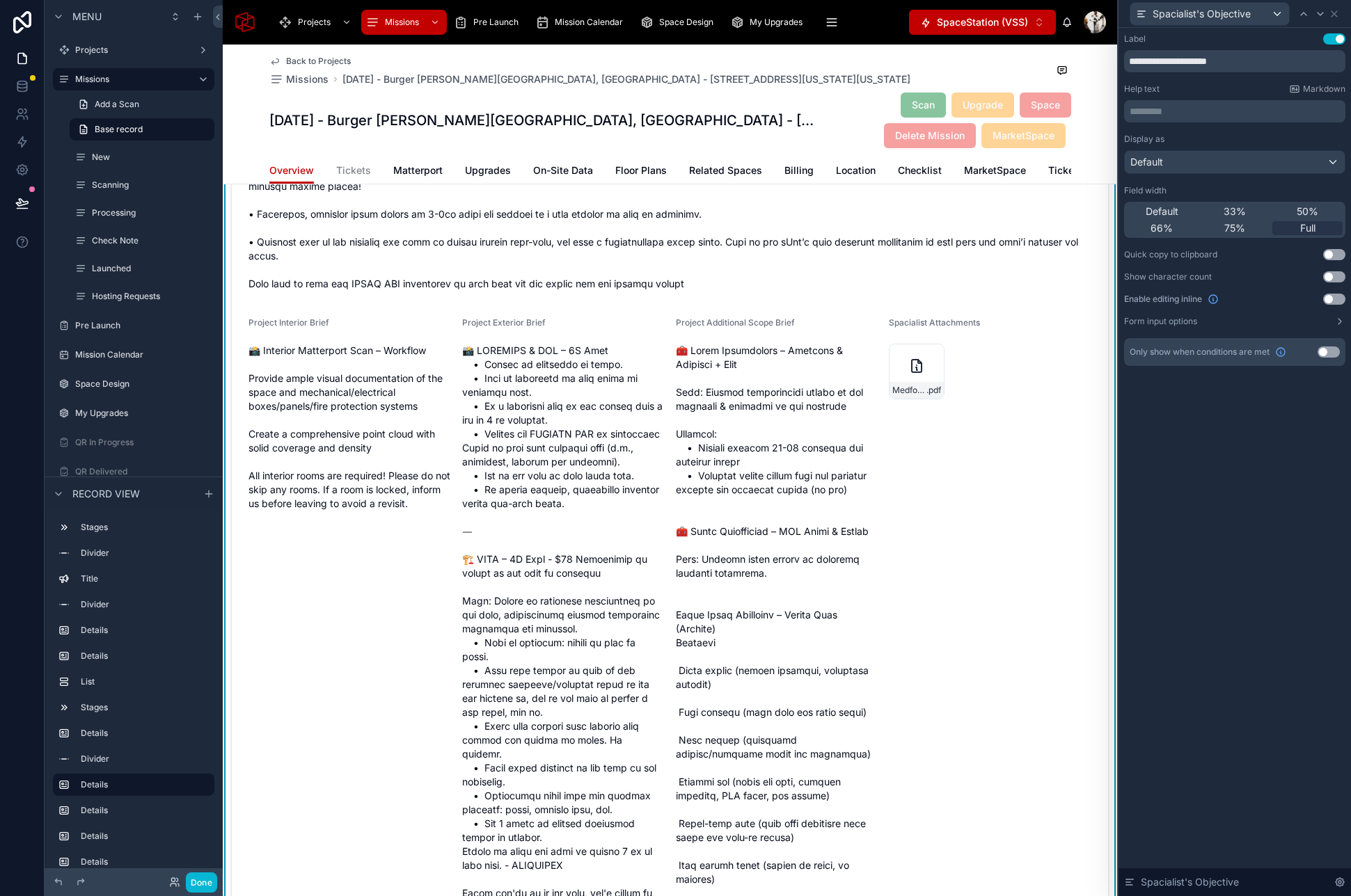
scroll to position [1668, 0]
click at [1324, 16] on icon at bounding box center [1320, 14] width 11 height 11
click at [1303, 224] on span "Full" at bounding box center [1308, 228] width 16 height 14
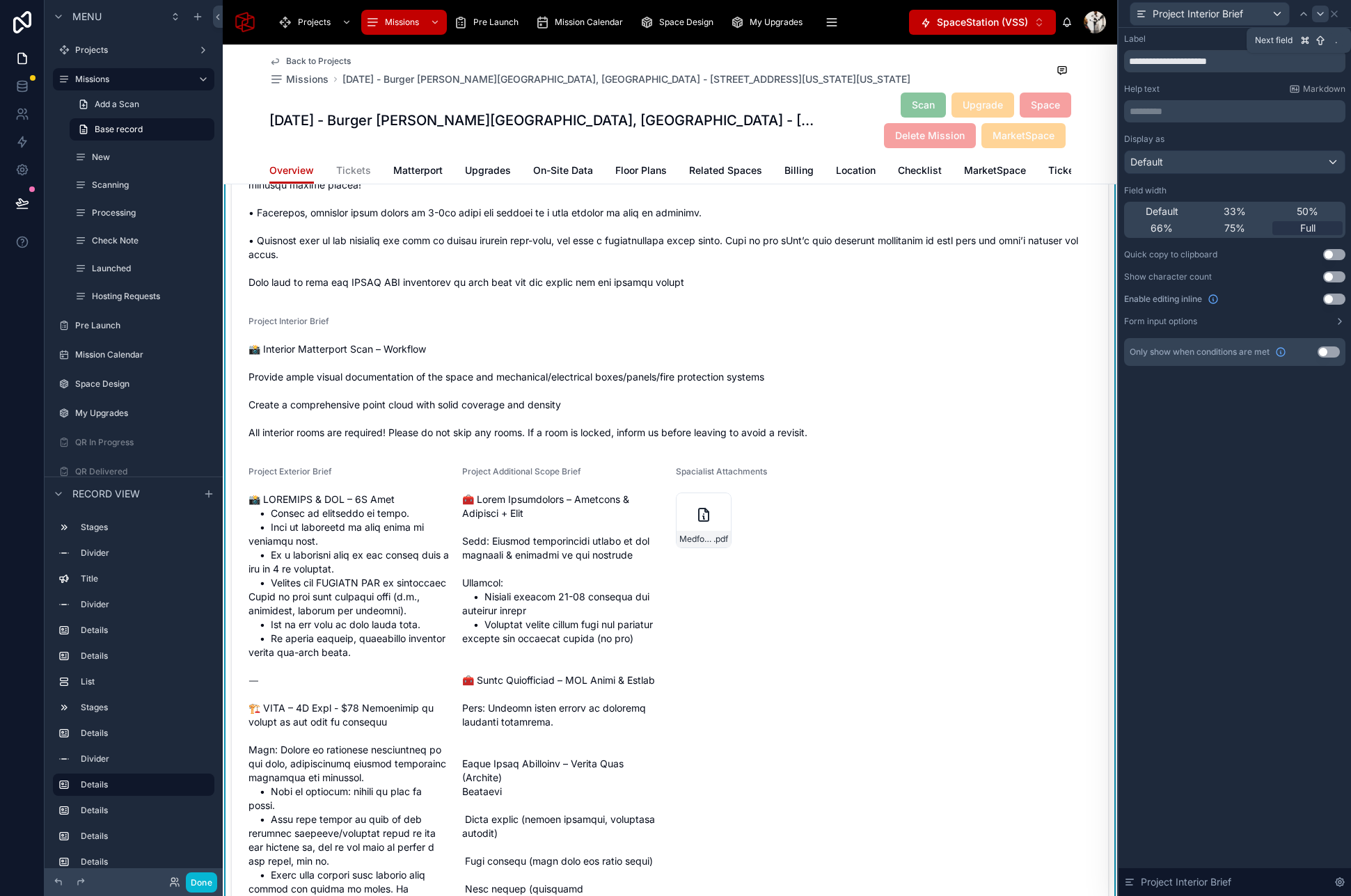
click at [1319, 15] on icon at bounding box center [1320, 14] width 11 height 11
click at [1306, 231] on span "Full" at bounding box center [1308, 228] width 16 height 14
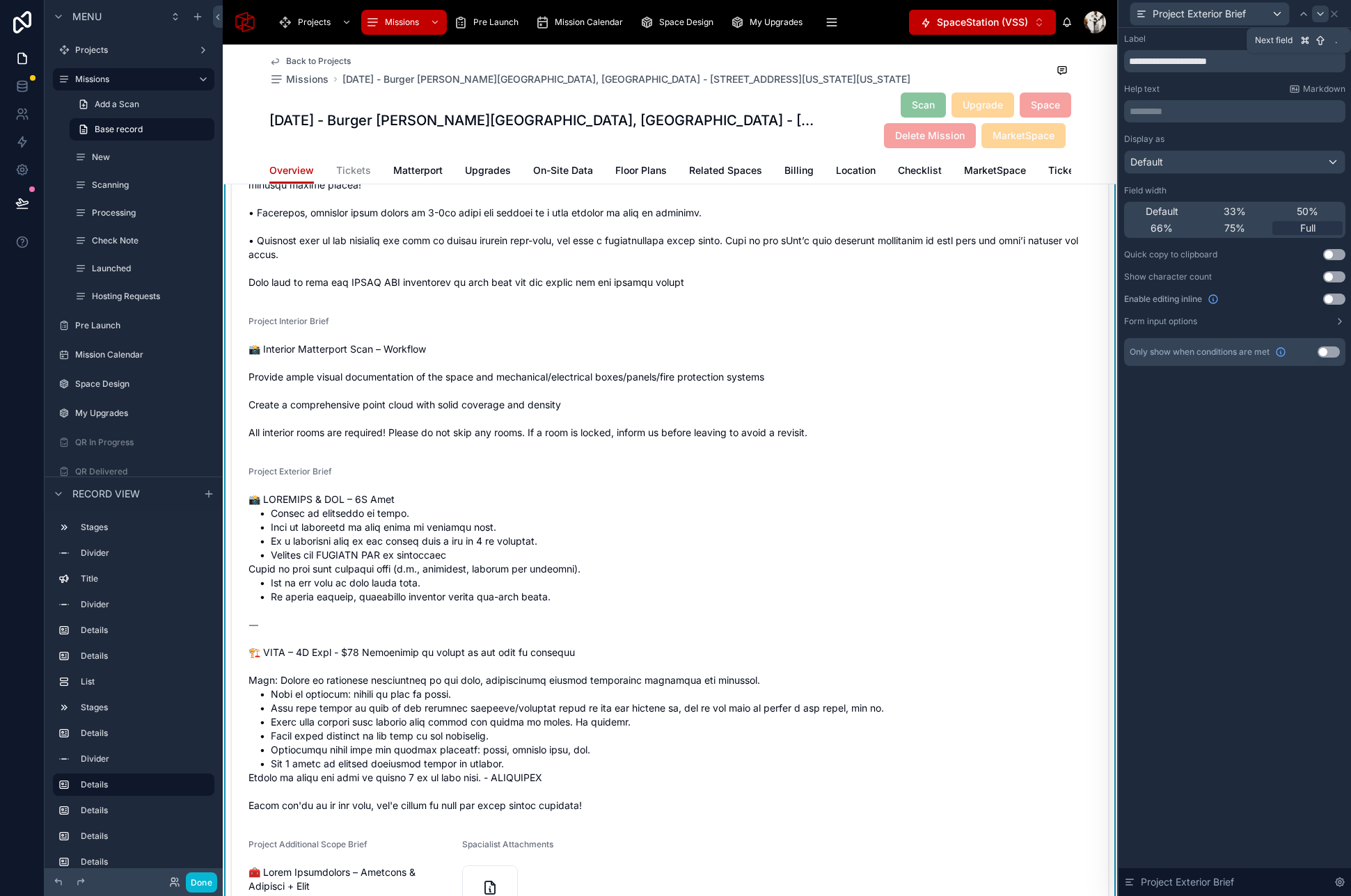
click at [1317, 15] on icon at bounding box center [1320, 14] width 11 height 11
click at [1300, 224] on span "Full" at bounding box center [1308, 228] width 16 height 14
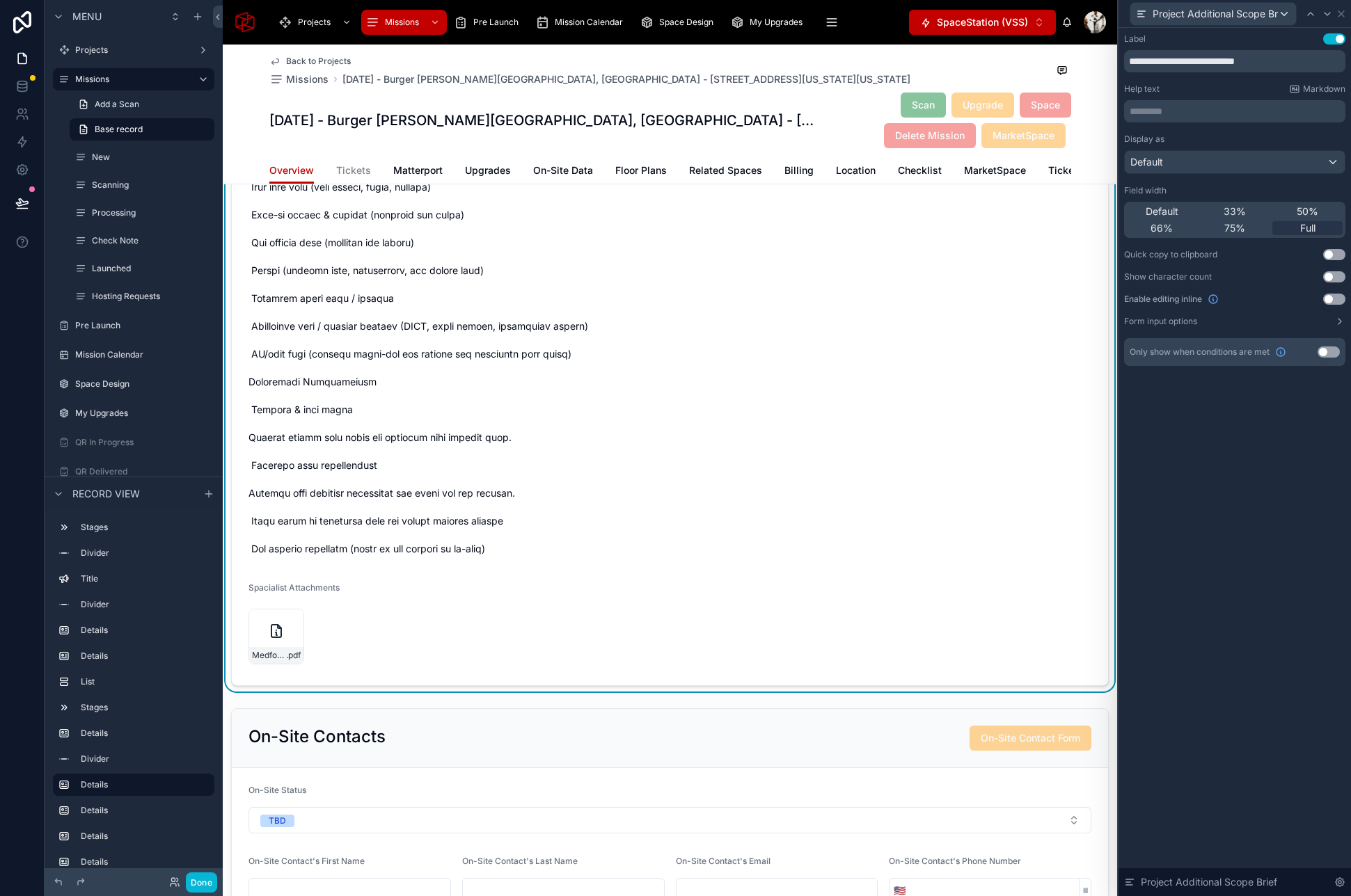
scroll to position [2982, 0]
click at [207, 877] on button "Done" at bounding box center [202, 883] width 31 height 20
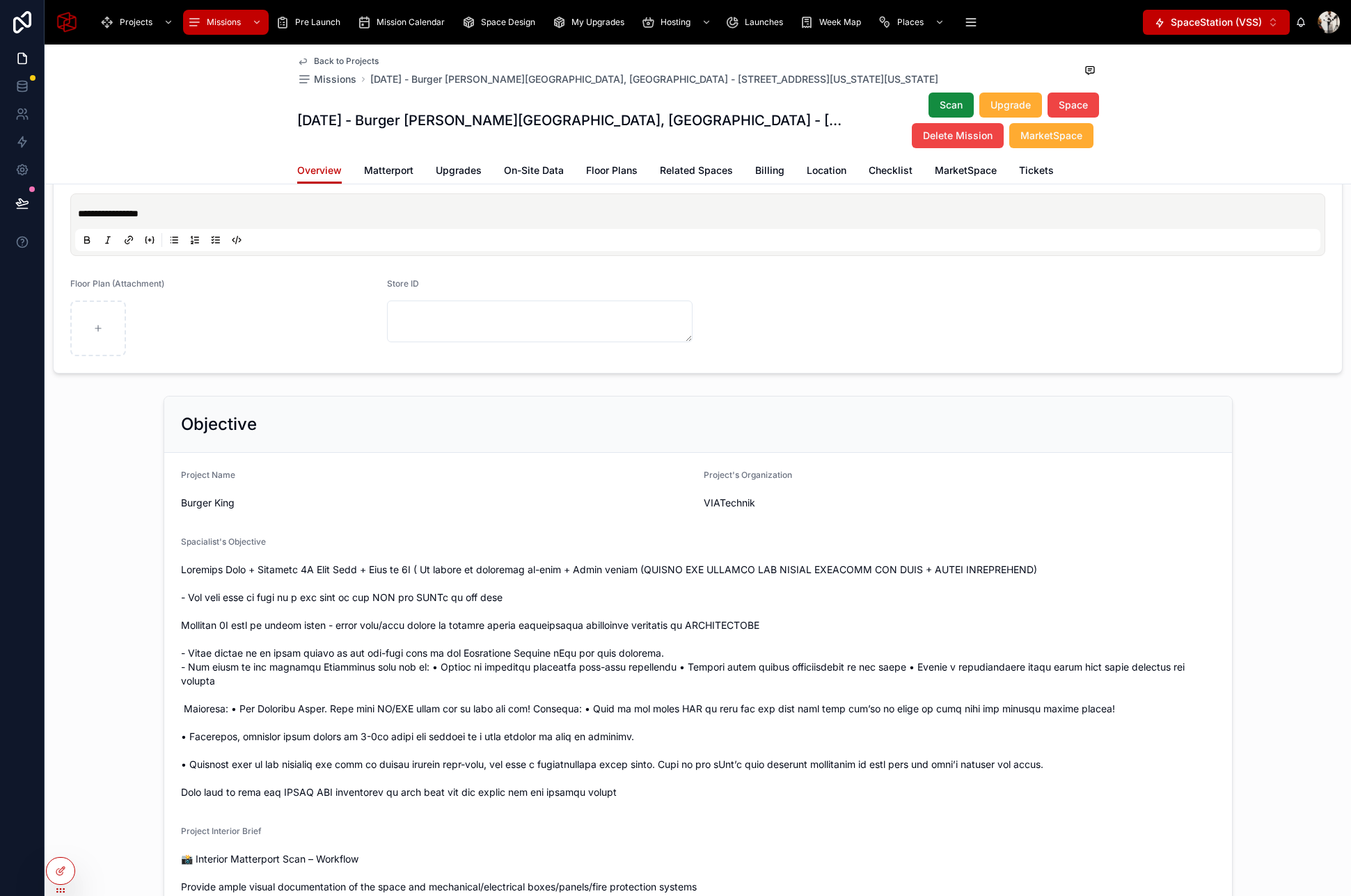
scroll to position [923, 0]
click at [23, 205] on icon at bounding box center [21, 202] width 12 height 7
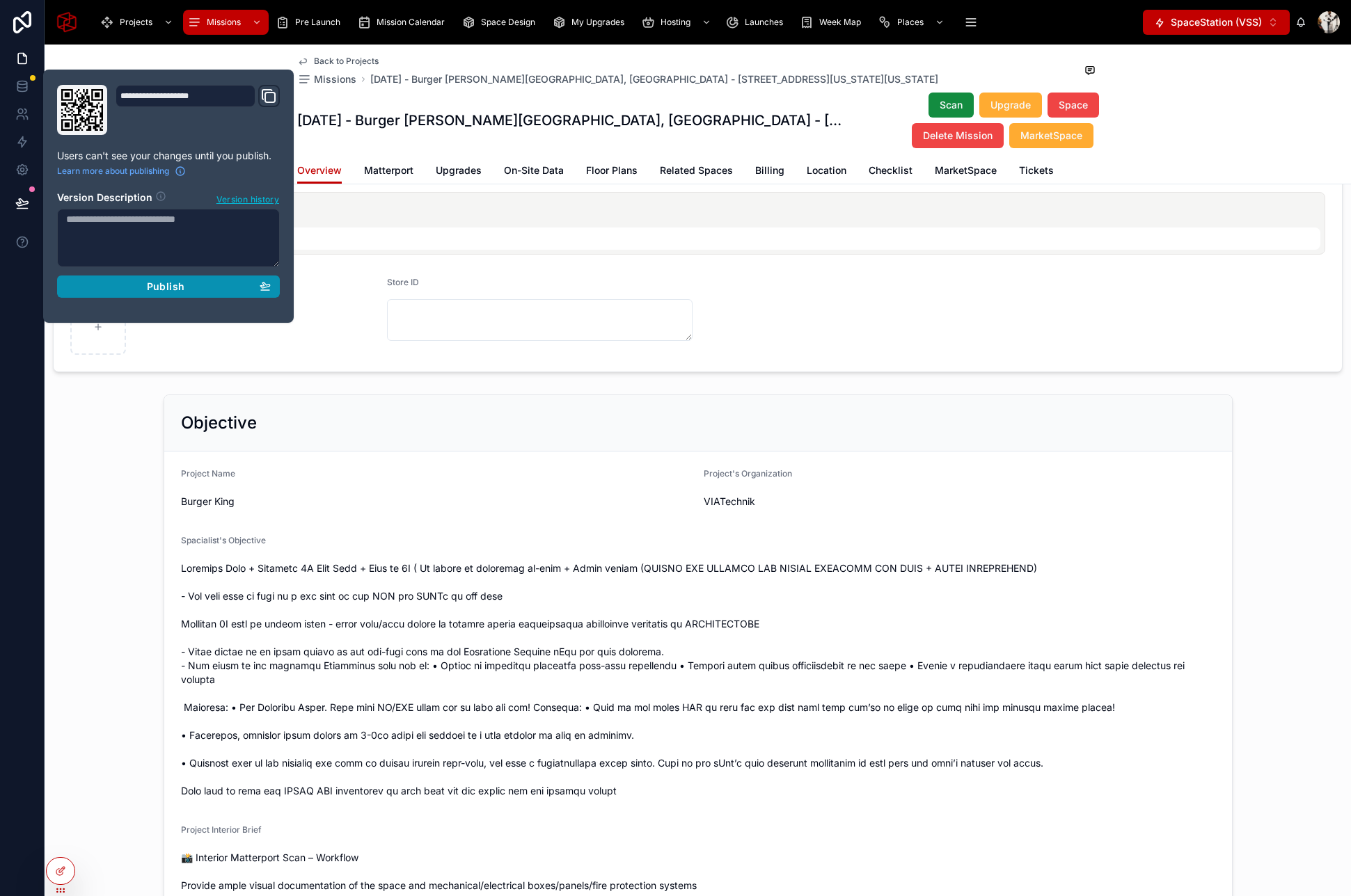
click at [196, 281] on div "Publish" at bounding box center [169, 287] width 205 height 13
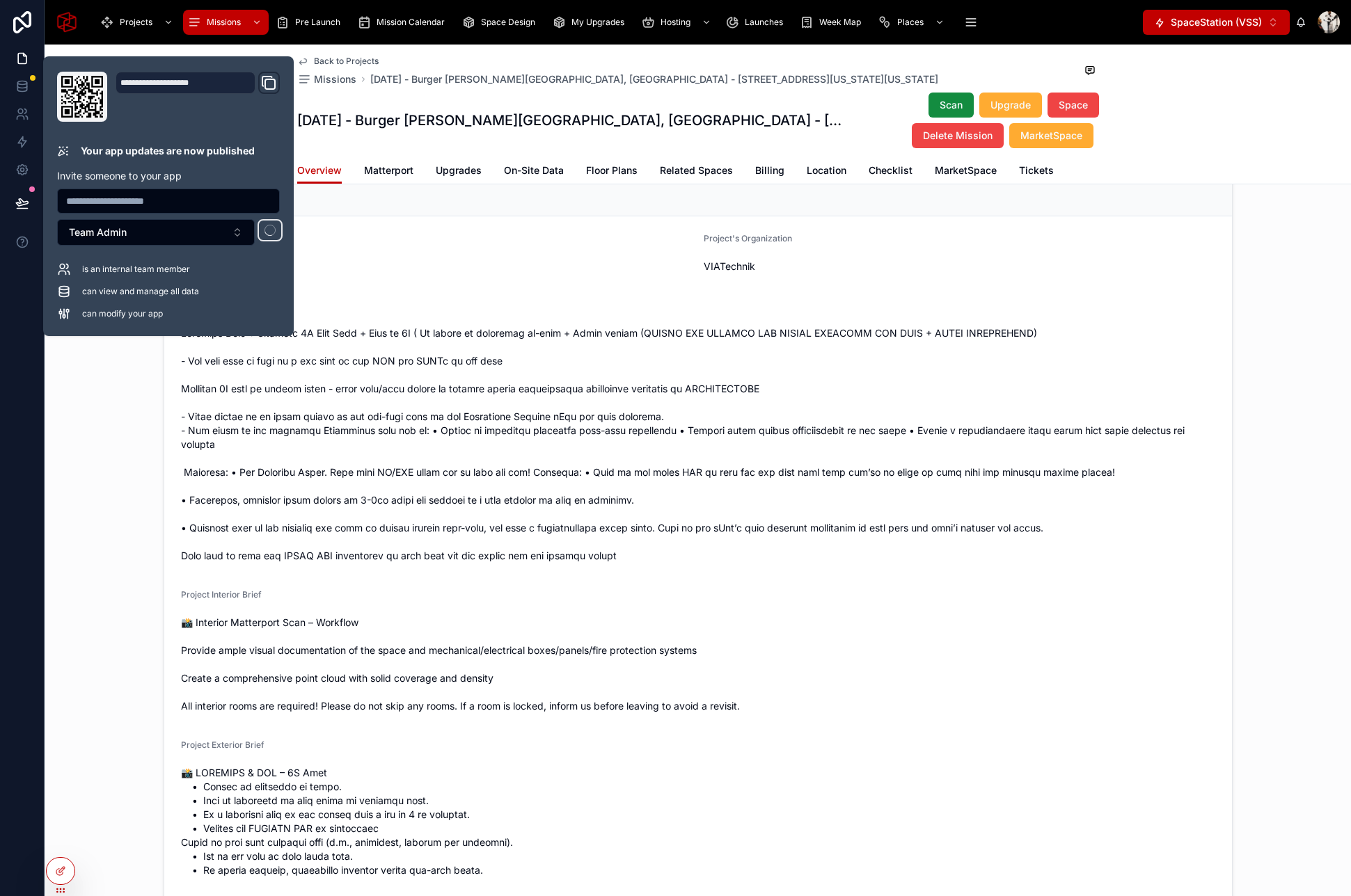
scroll to position [1175, 0]
